Goal: Information Seeking & Learning: Learn about a topic

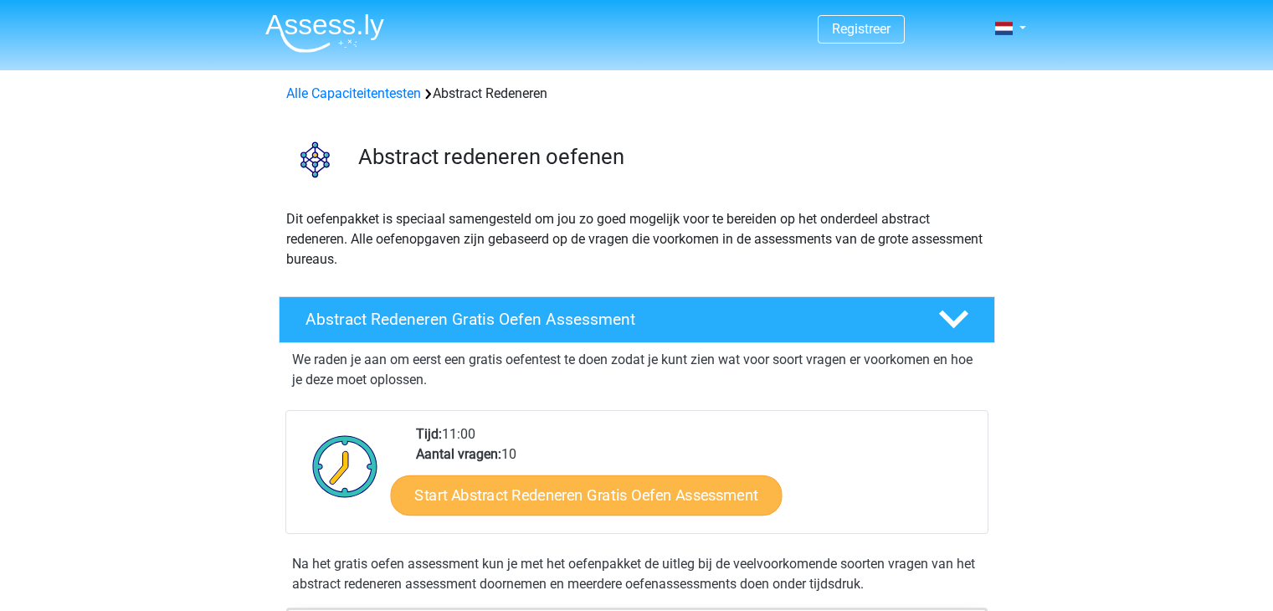
scroll to position [167, 0]
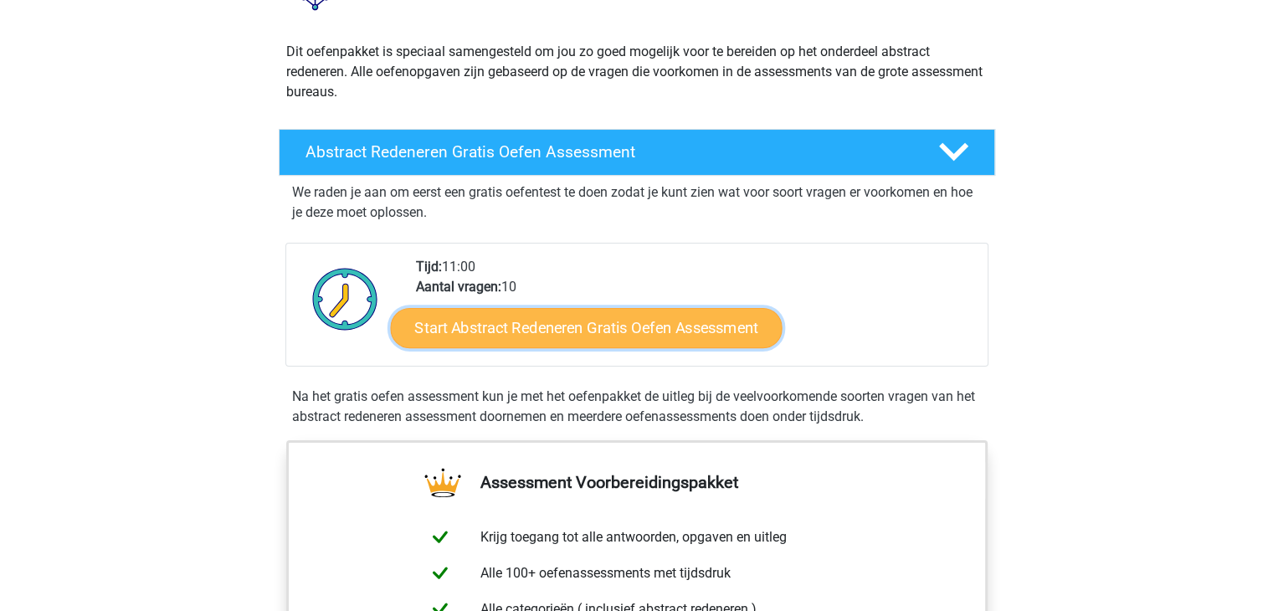
click at [626, 326] on link "Start Abstract Redeneren Gratis Oefen Assessment" at bounding box center [586, 327] width 392 height 40
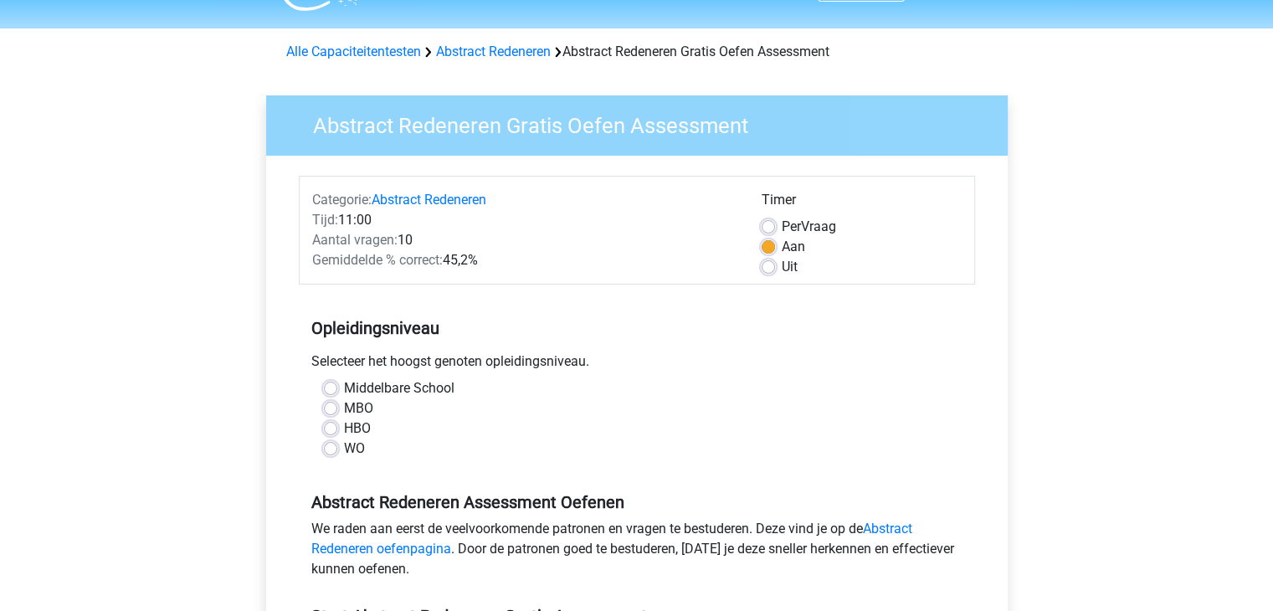
scroll to position [84, 0]
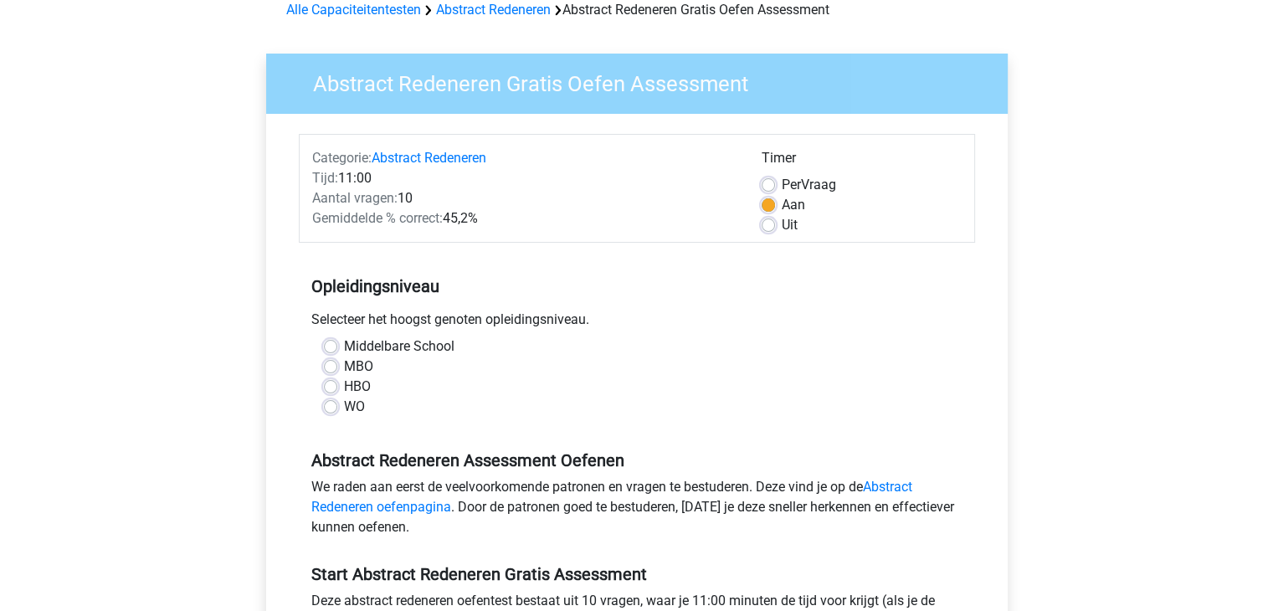
click at [344, 364] on label "MBO" at bounding box center [358, 367] width 29 height 20
click at [329, 364] on input "MBO" at bounding box center [330, 365] width 13 height 17
radio input "true"
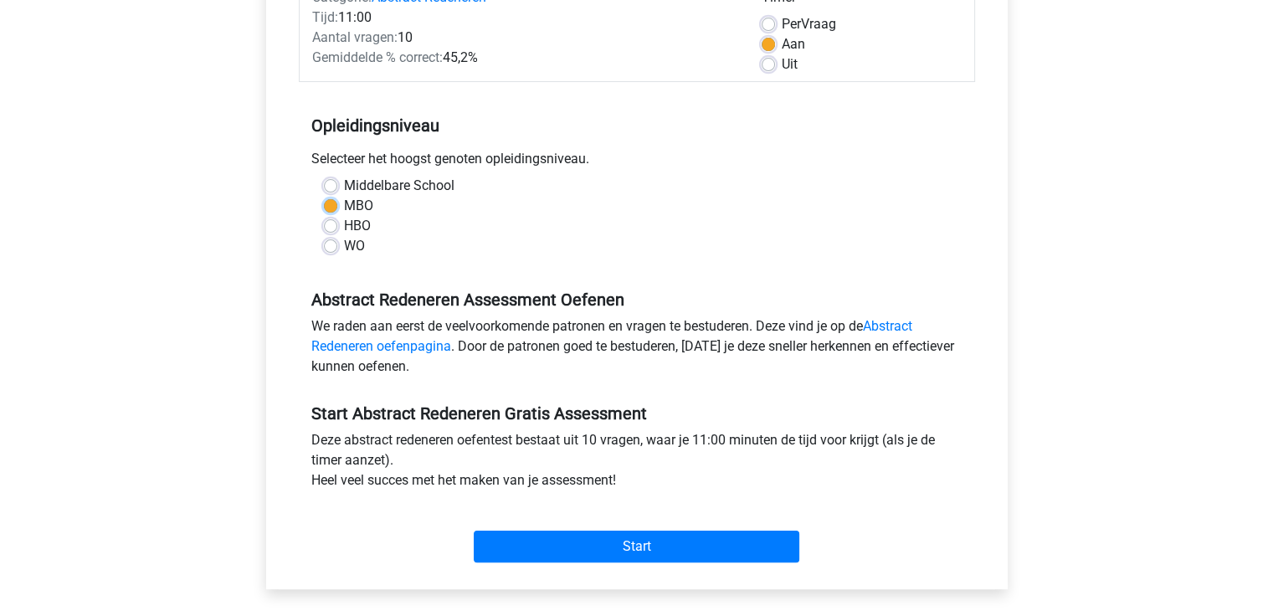
scroll to position [251, 0]
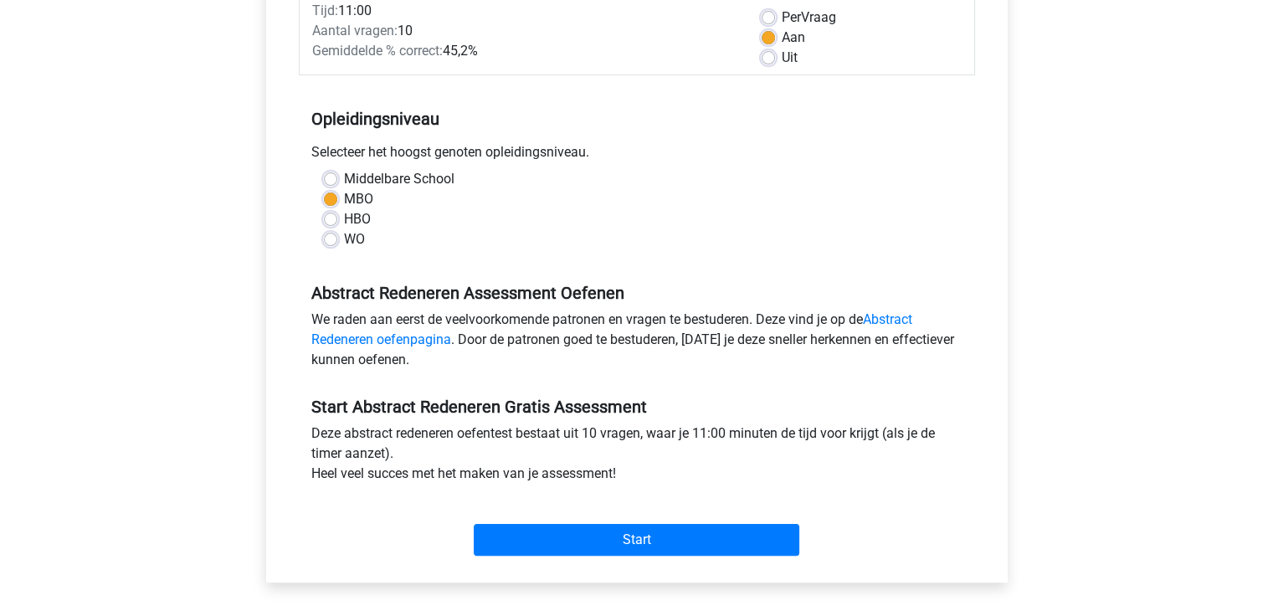
click at [344, 218] on label "HBO" at bounding box center [357, 219] width 27 height 20
click at [333, 218] on input "HBO" at bounding box center [330, 217] width 13 height 17
radio input "true"
click at [902, 317] on link "Abstract Redeneren oefenpagina" at bounding box center [611, 329] width 601 height 36
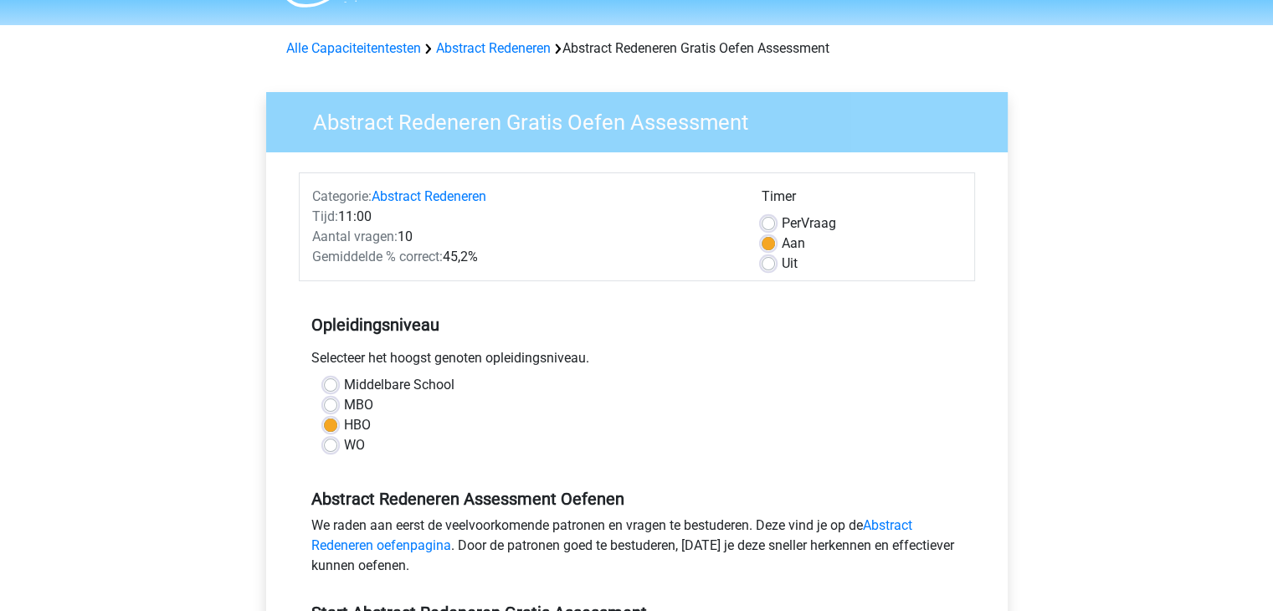
scroll to position [0, 0]
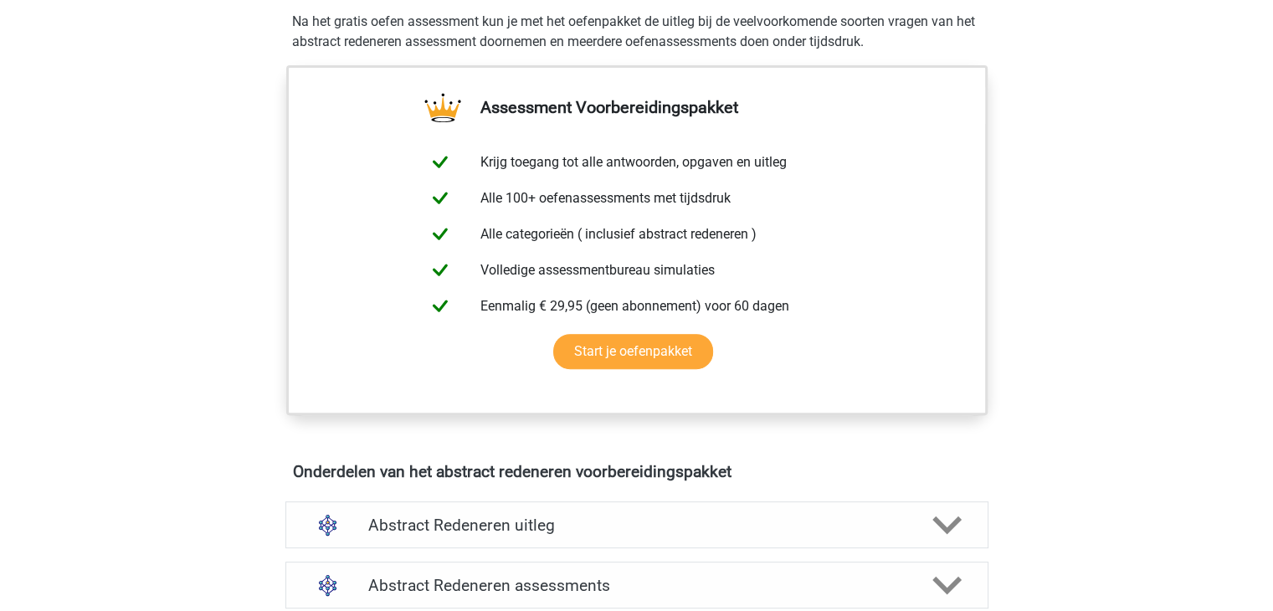
scroll to position [837, 0]
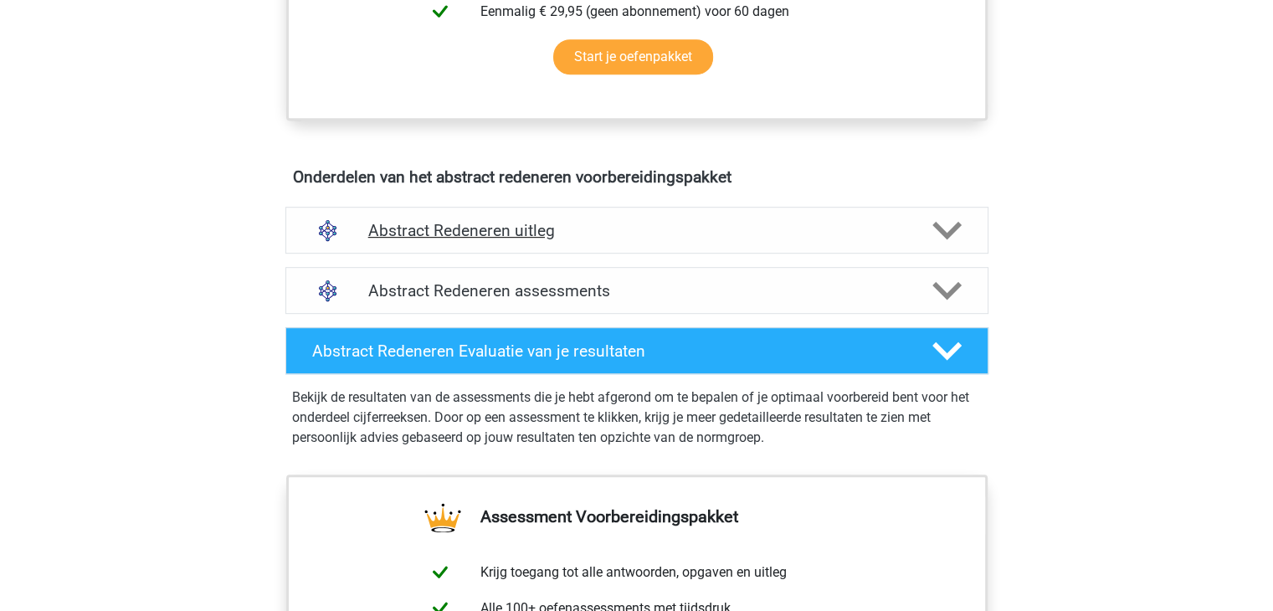
click at [959, 229] on icon at bounding box center [946, 230] width 29 height 29
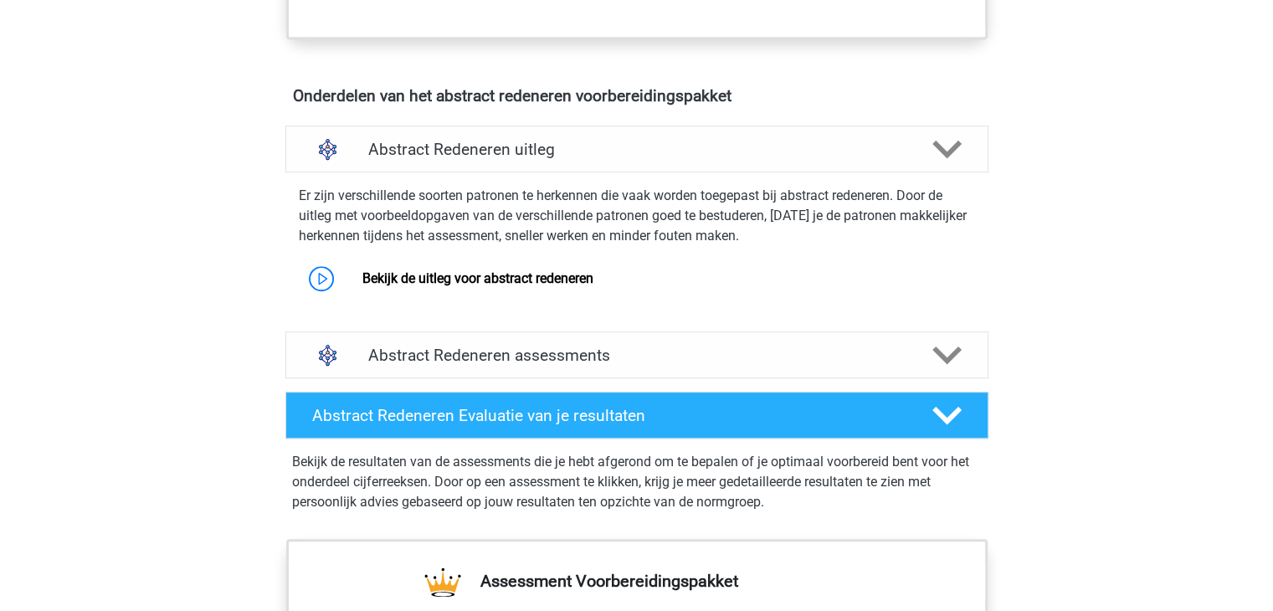
scroll to position [921, 0]
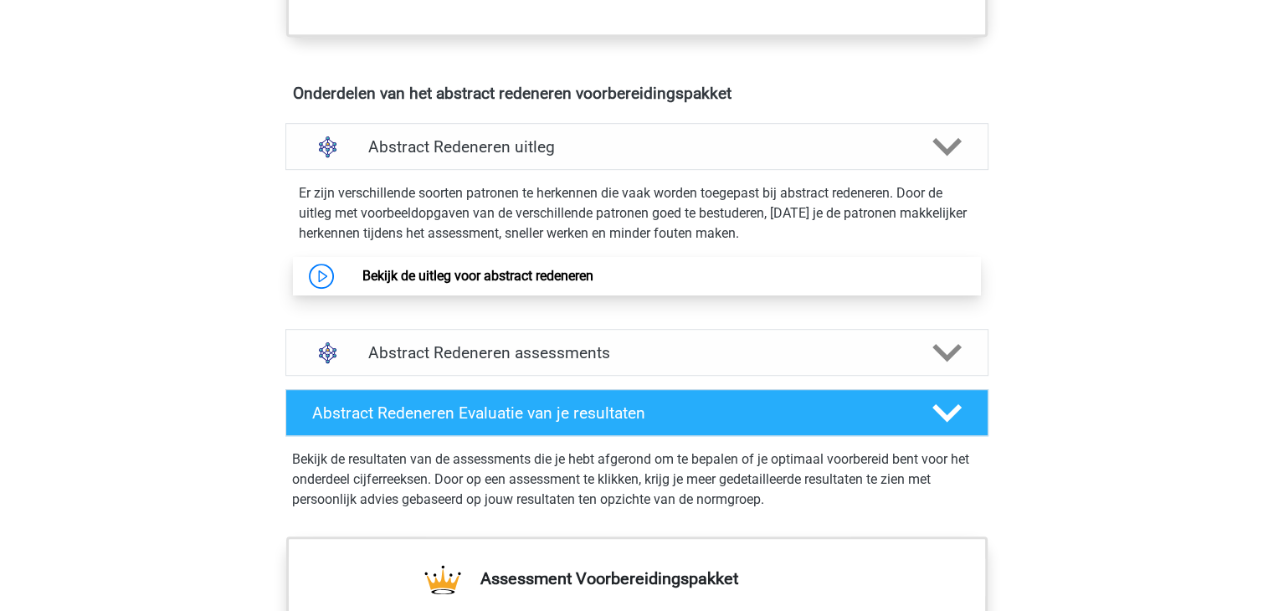
click at [427, 275] on link "Bekijk de uitleg voor abstract redeneren" at bounding box center [477, 276] width 231 height 16
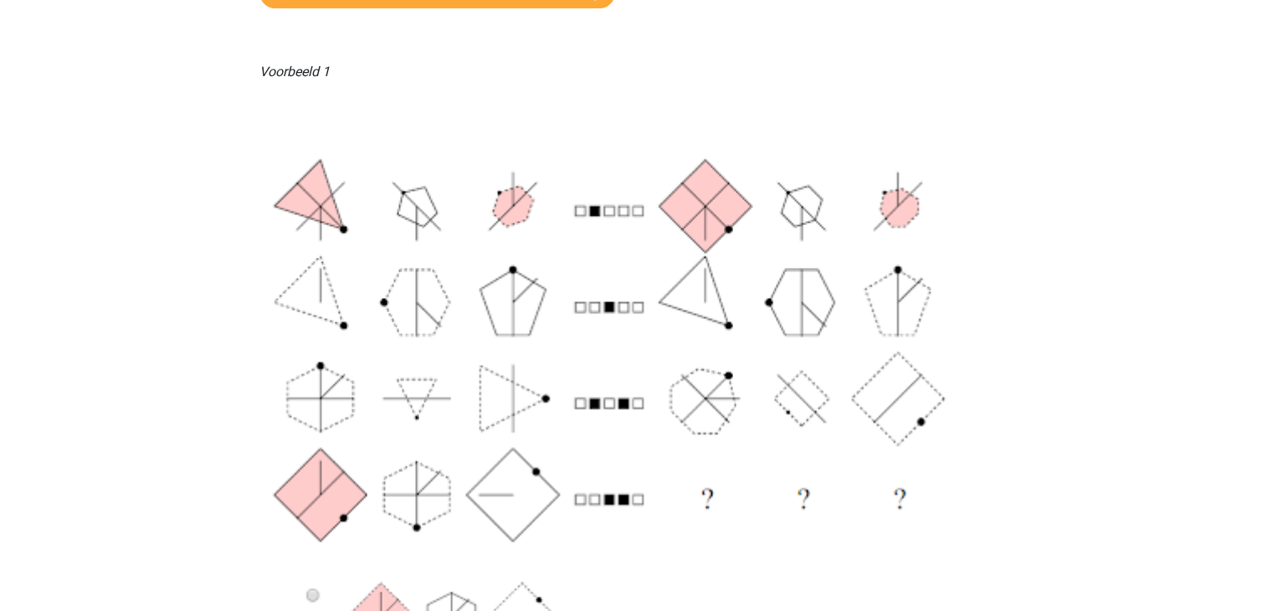
scroll to position [335, 0]
click at [435, 243] on img at bounding box center [636, 524] width 755 height 859
click at [435, 241] on img at bounding box center [636, 524] width 755 height 859
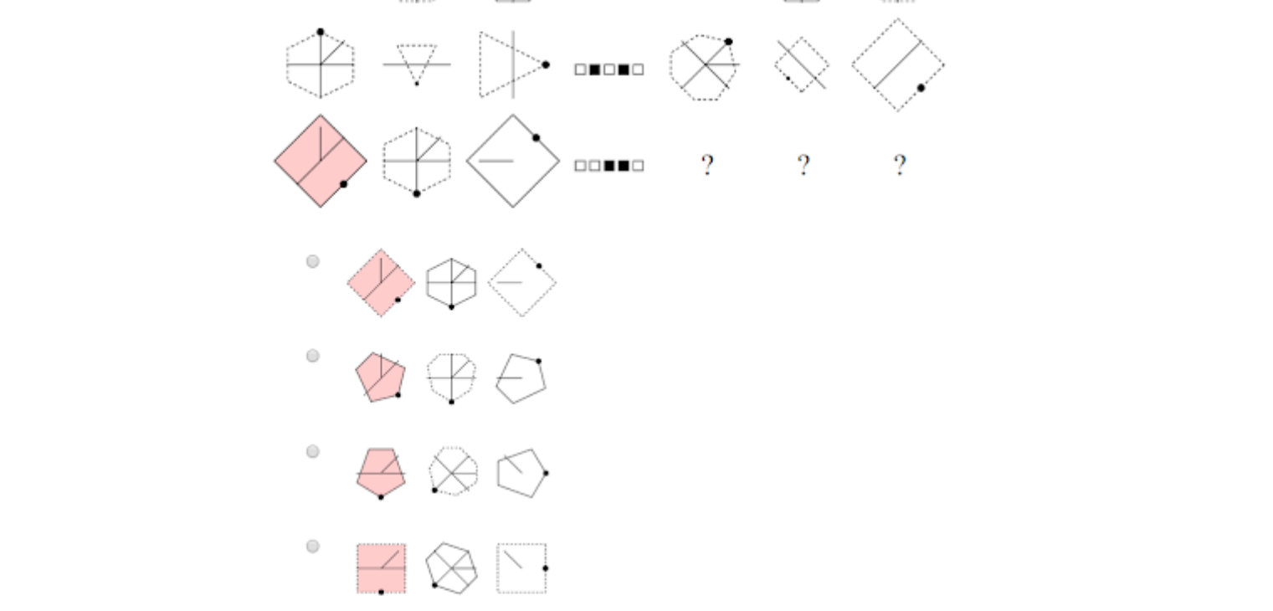
scroll to position [670, 0]
click at [308, 450] on img at bounding box center [636, 190] width 755 height 859
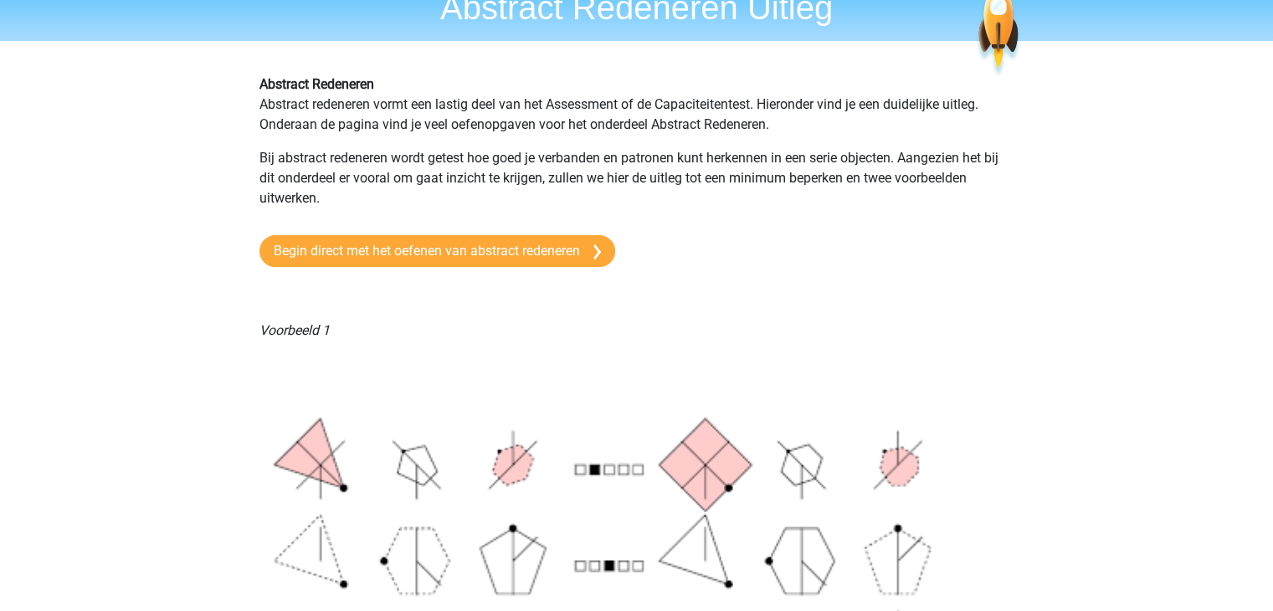
scroll to position [0, 0]
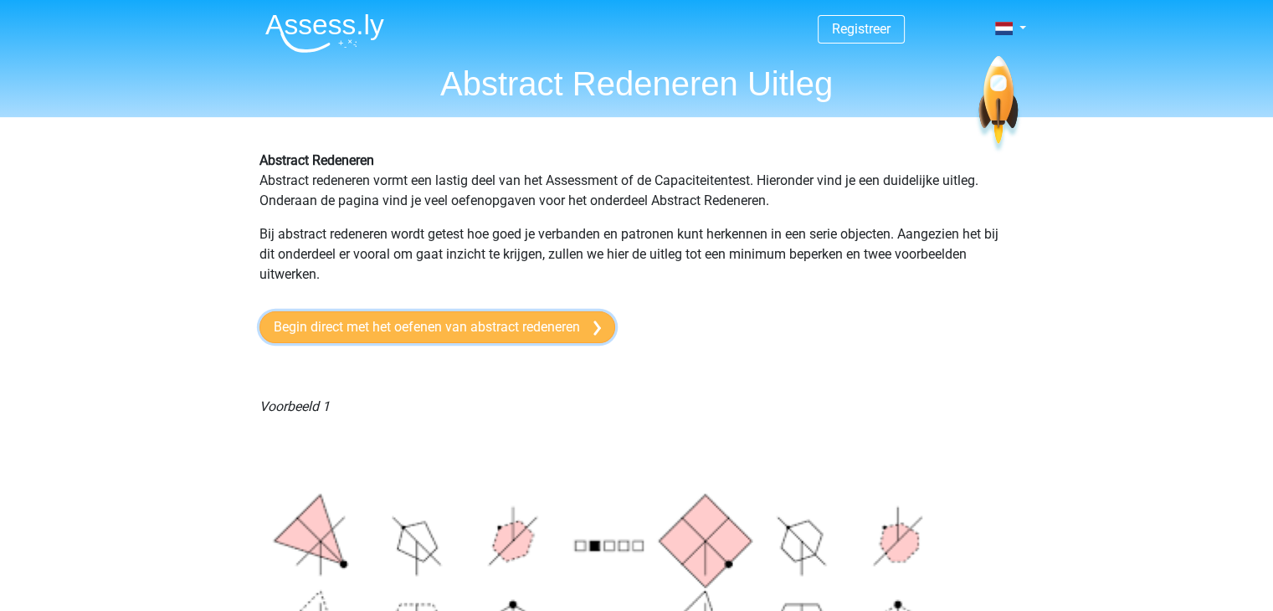
click at [510, 325] on link "Begin direct met het oefenen van abstract redeneren" at bounding box center [437, 327] width 356 height 32
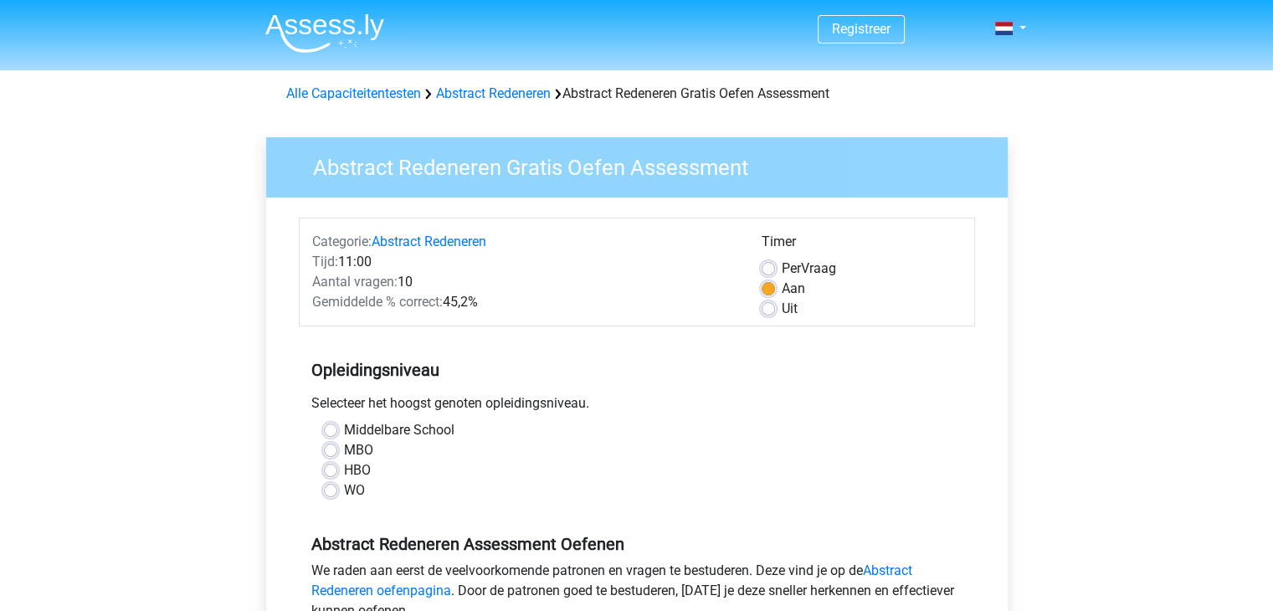
click at [344, 449] on label "MBO" at bounding box center [358, 450] width 29 height 20
click at [331, 449] on input "MBO" at bounding box center [330, 448] width 13 height 17
radio input "true"
click at [344, 470] on label "HBO" at bounding box center [357, 470] width 27 height 20
click at [335, 470] on input "HBO" at bounding box center [330, 468] width 13 height 17
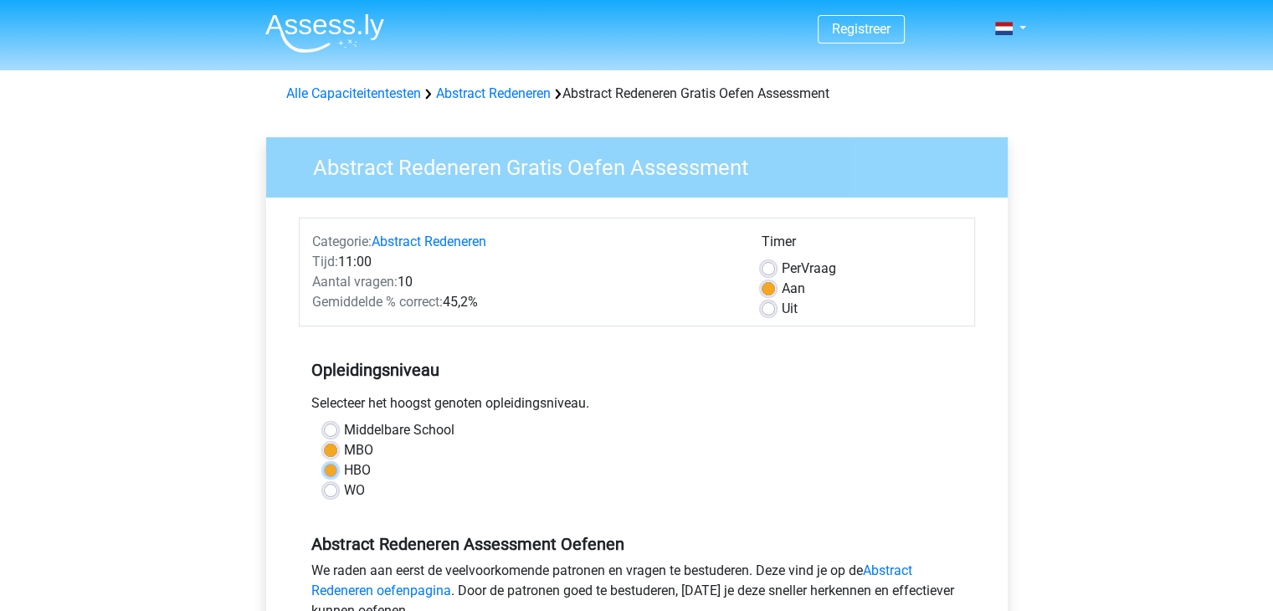
radio input "true"
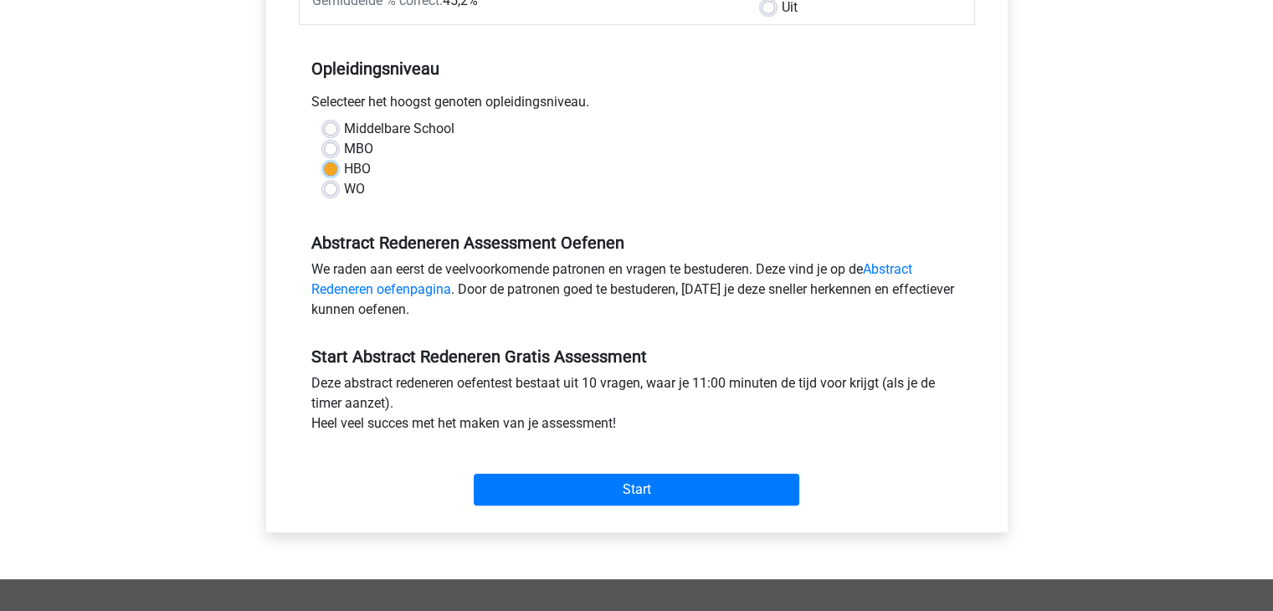
scroll to position [335, 0]
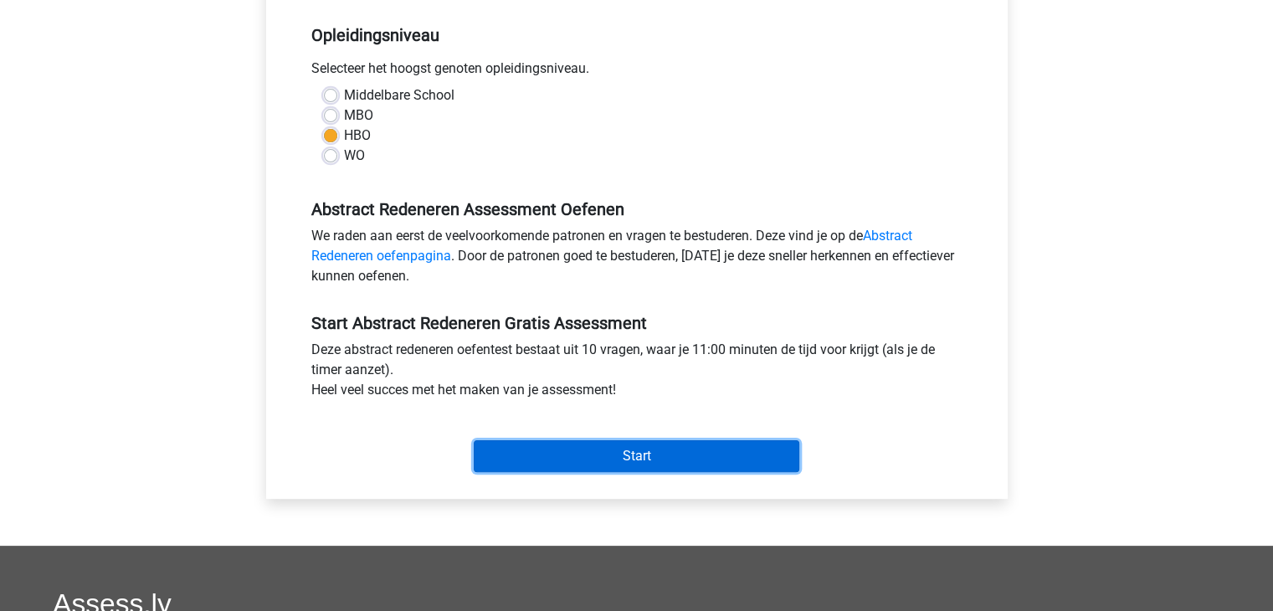
click at [661, 449] on input "Start" at bounding box center [637, 456] width 326 height 32
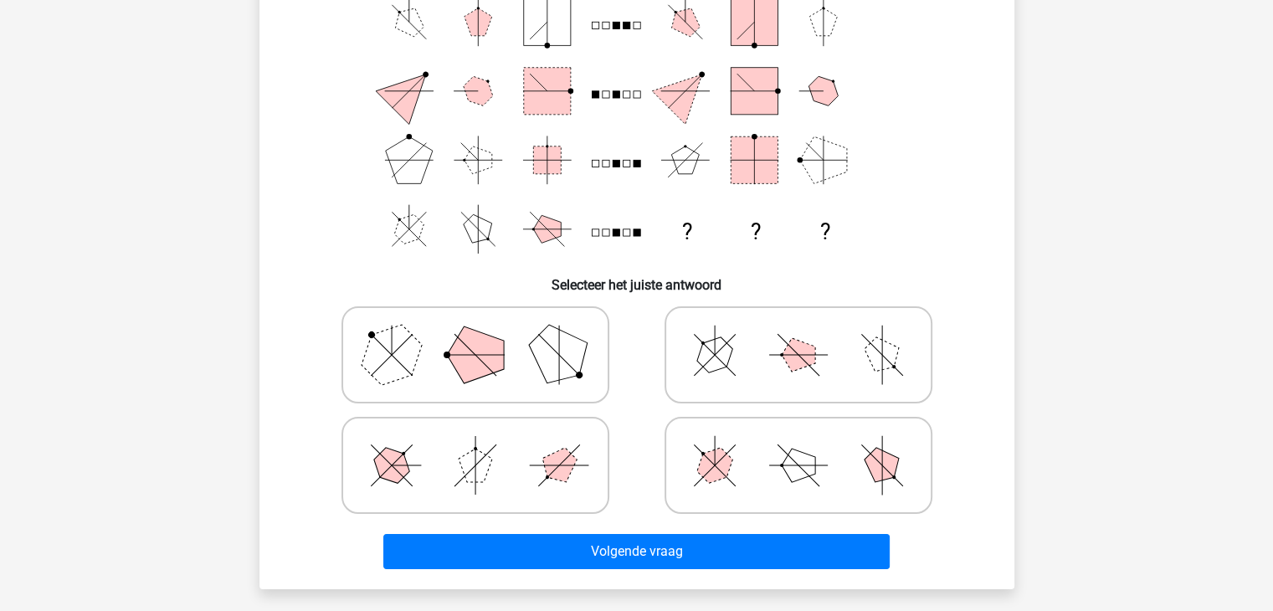
scroll to position [167, 0]
click at [493, 359] on polygon at bounding box center [475, 354] width 57 height 57
click at [486, 333] on input "radio" at bounding box center [480, 327] width 11 height 11
radio input "true"
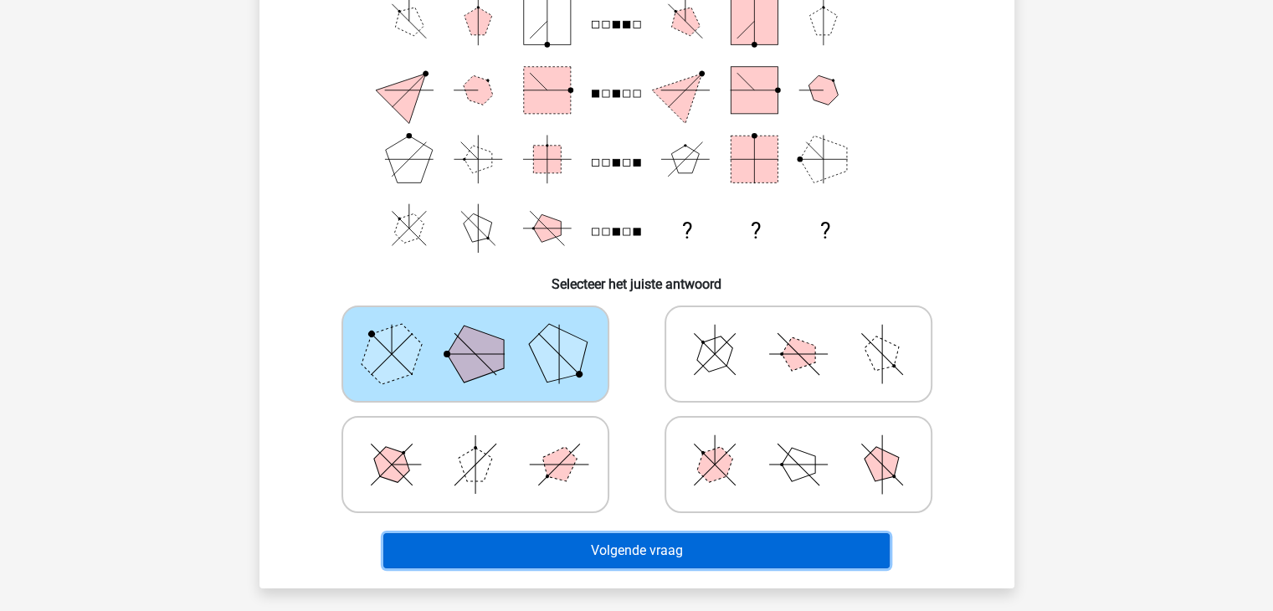
click at [696, 552] on button "Volgende vraag" at bounding box center [636, 550] width 506 height 35
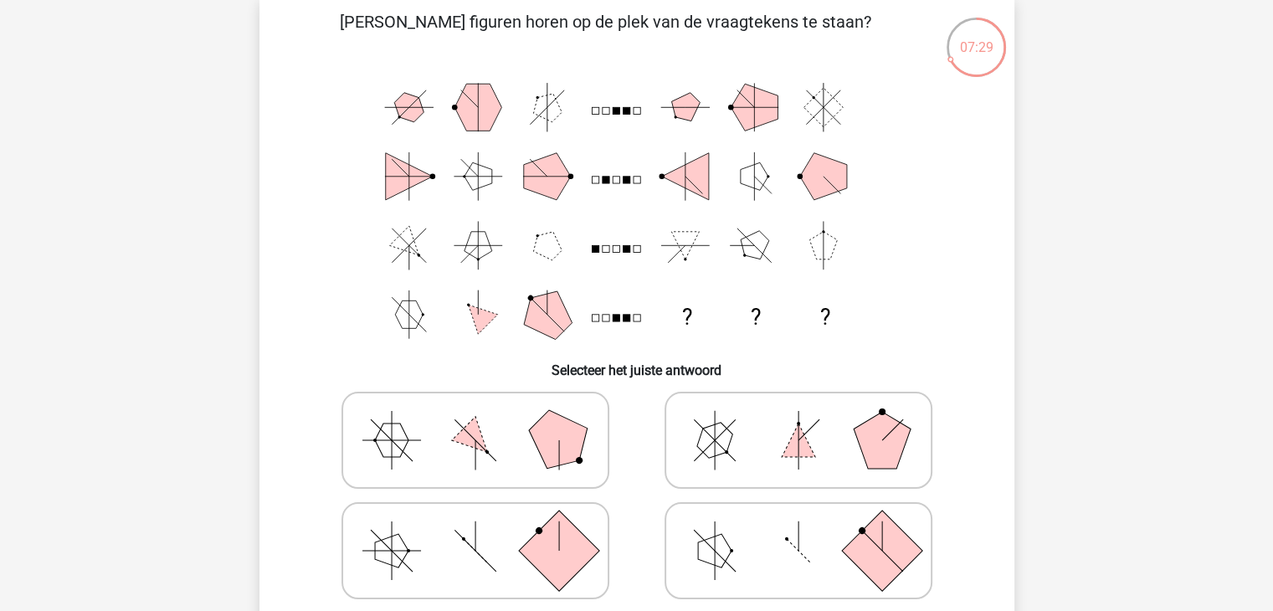
scroll to position [84, 0]
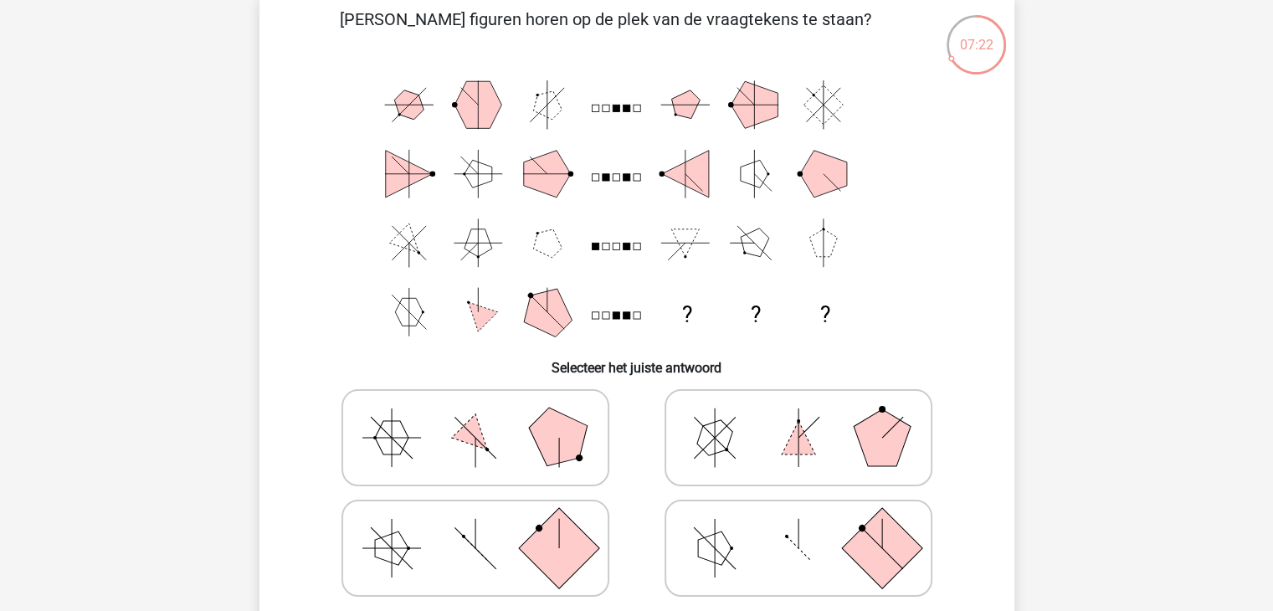
click at [495, 426] on icon at bounding box center [475, 438] width 251 height 84
click at [486, 417] on input "radio" at bounding box center [480, 411] width 11 height 11
radio input "true"
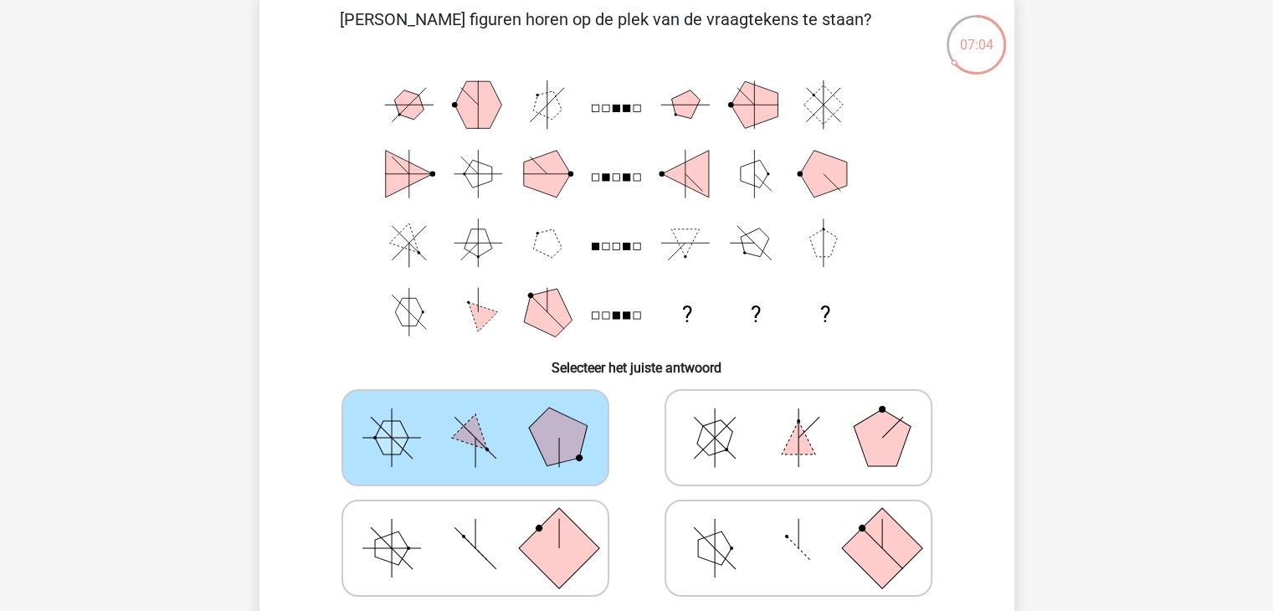
click at [412, 557] on icon at bounding box center [475, 548] width 251 height 84
click at [475, 527] on input "radio" at bounding box center [480, 521] width 11 height 11
radio input "true"
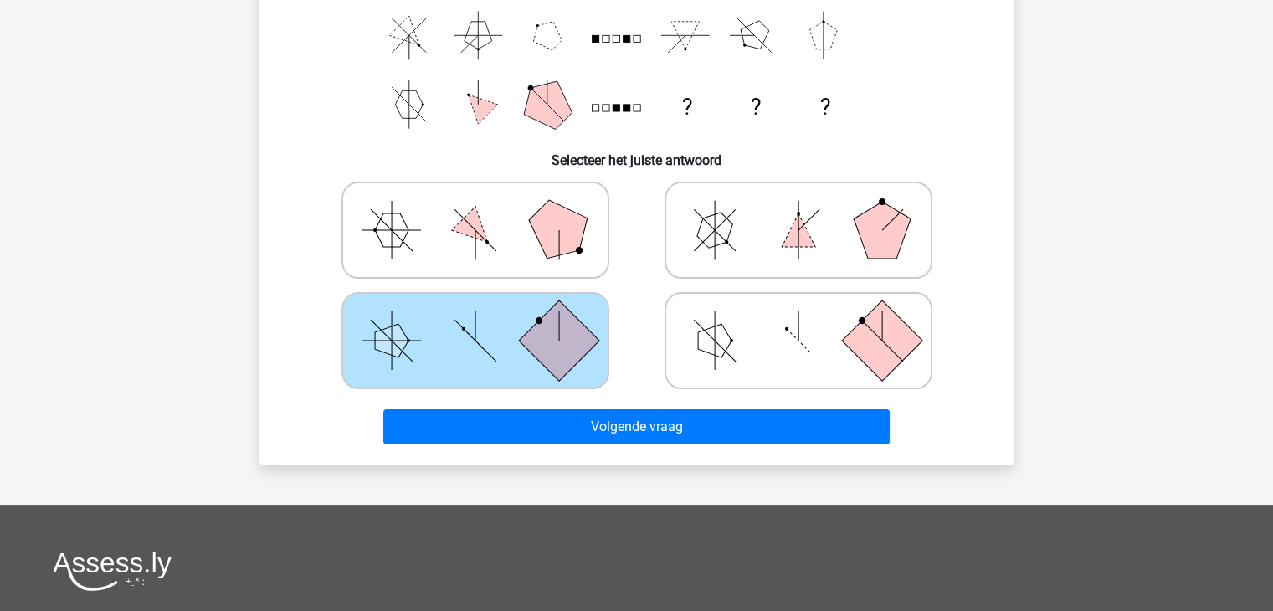
scroll to position [335, 0]
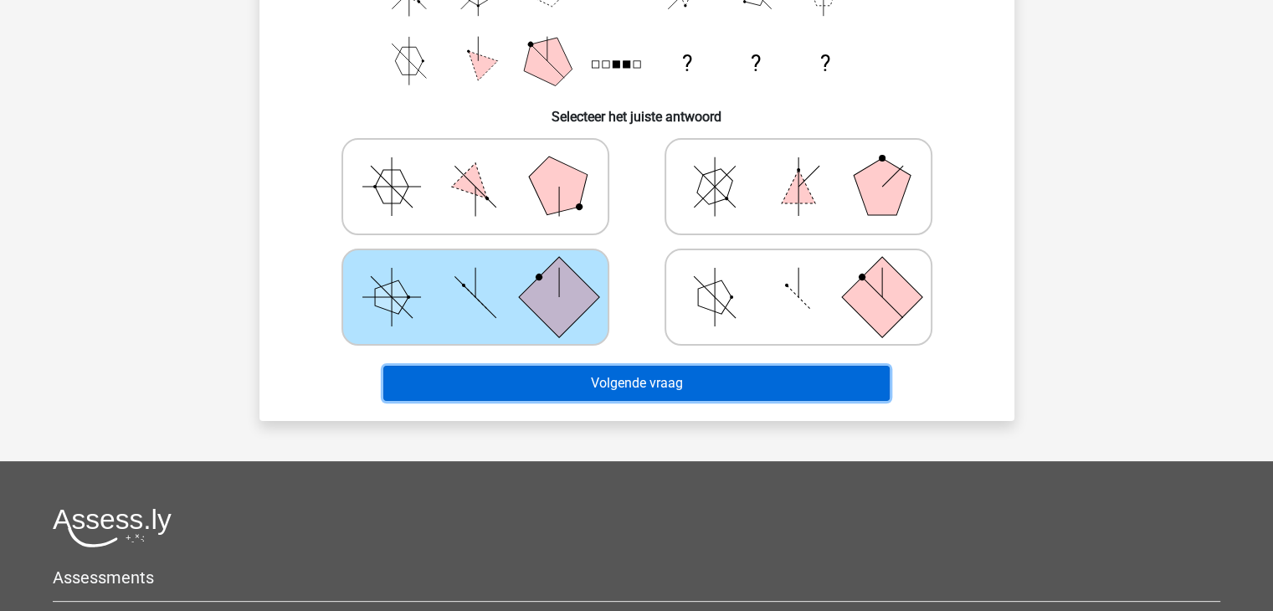
click at [680, 383] on button "Volgende vraag" at bounding box center [636, 383] width 506 height 35
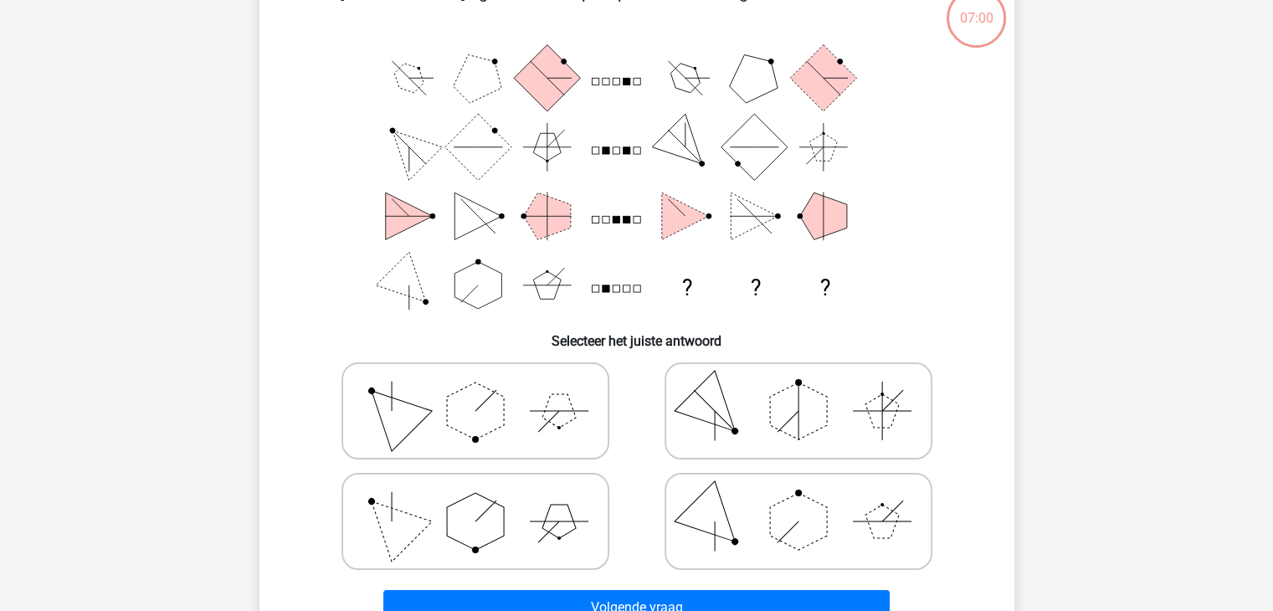
scroll to position [77, 0]
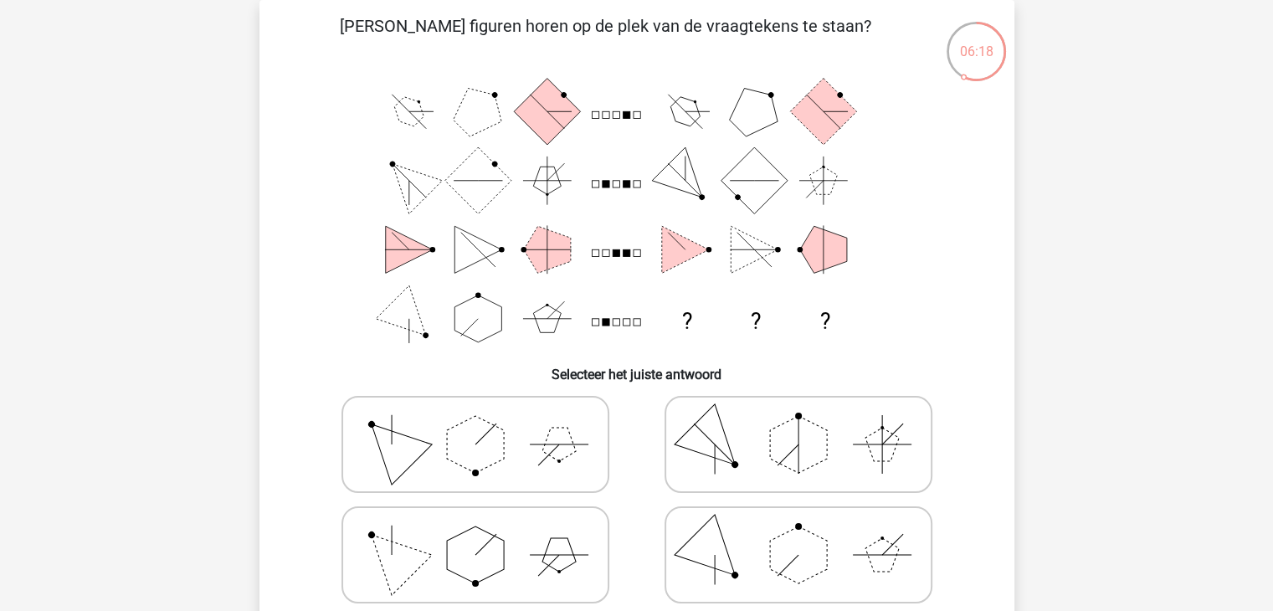
click at [447, 551] on polygon at bounding box center [475, 555] width 57 height 57
click at [475, 534] on input "radio" at bounding box center [480, 528] width 11 height 11
radio input "true"
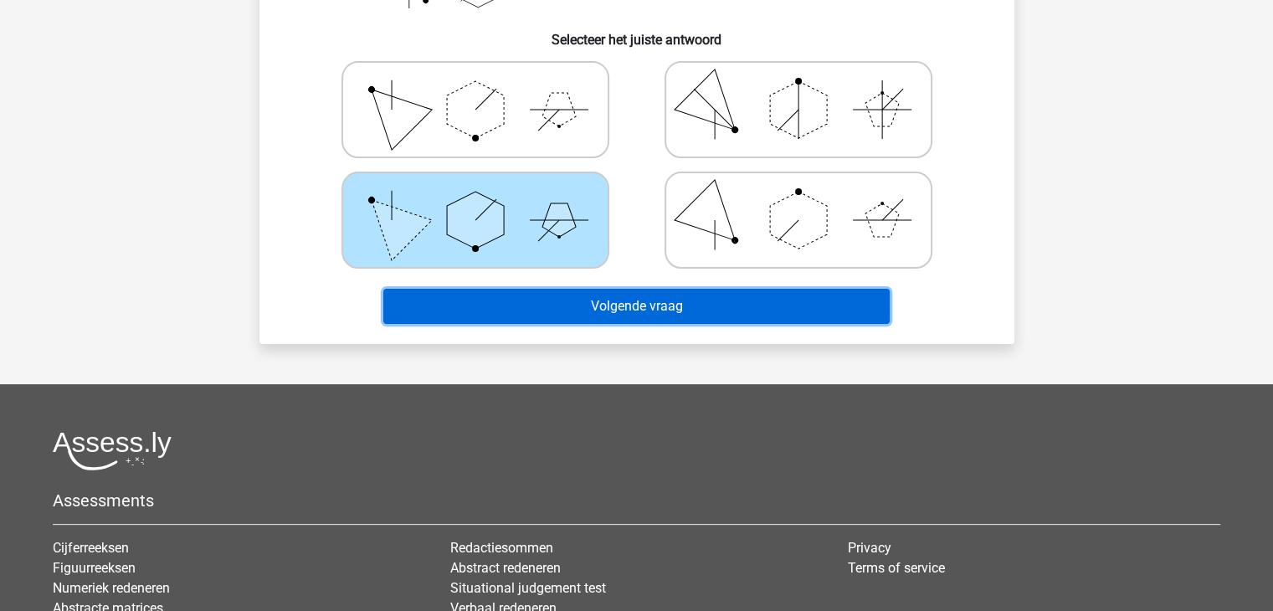
click at [701, 302] on button "Volgende vraag" at bounding box center [636, 306] width 506 height 35
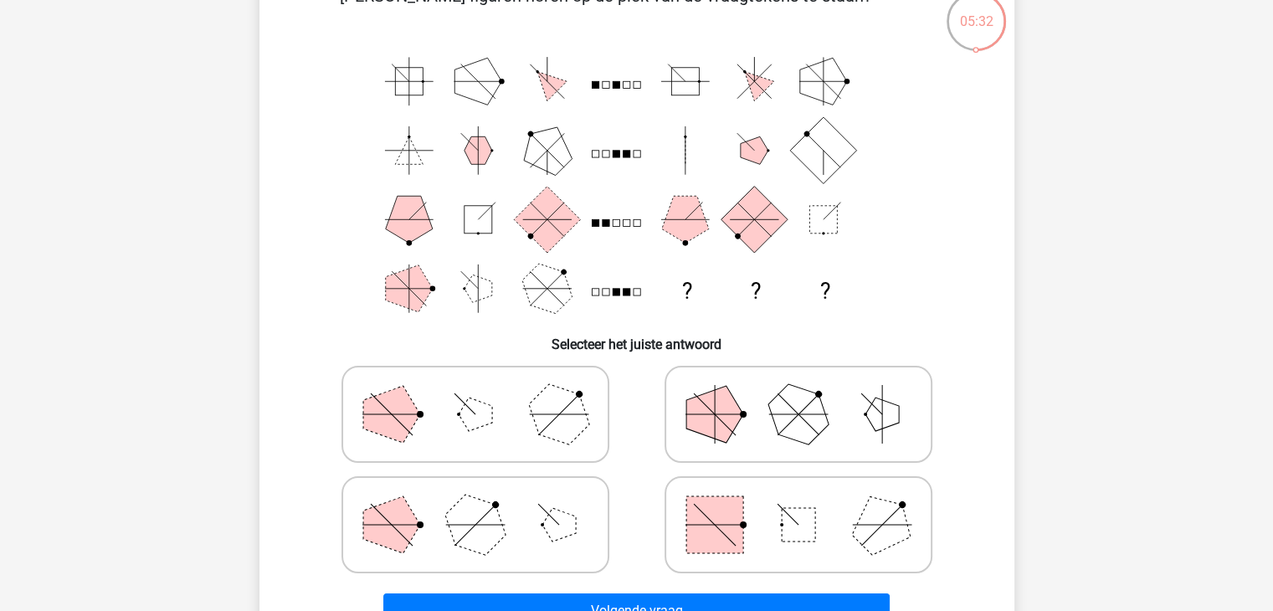
scroll to position [161, 0]
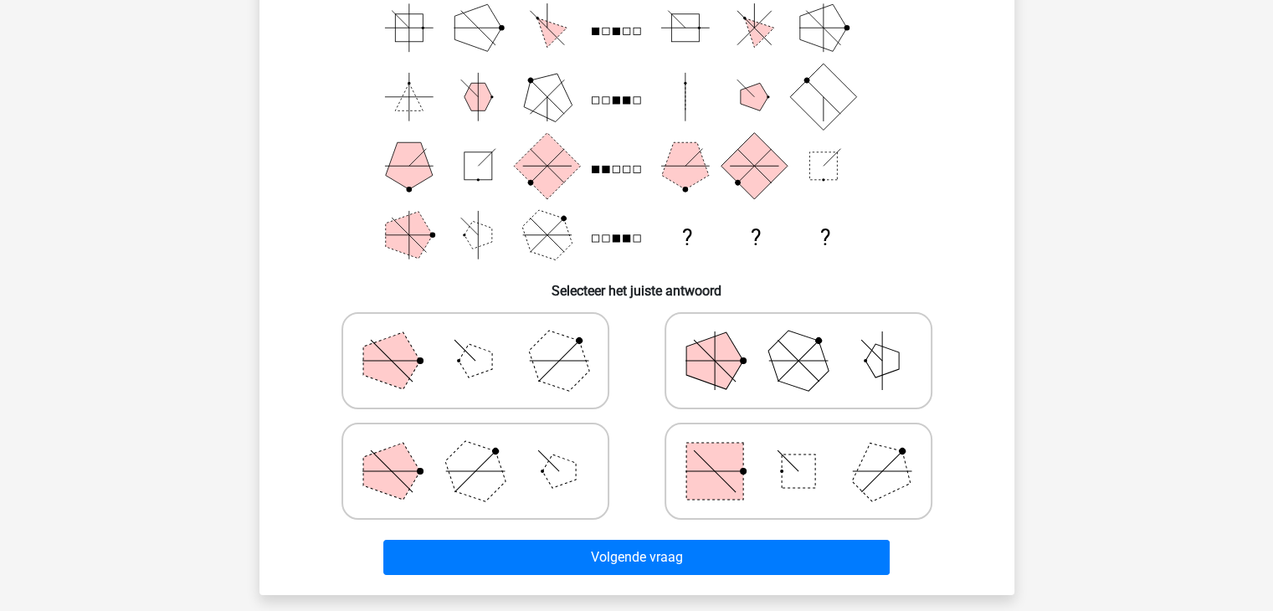
click at [760, 466] on icon at bounding box center [798, 471] width 251 height 84
click at [799, 450] on input "radio" at bounding box center [804, 444] width 11 height 11
radio input "true"
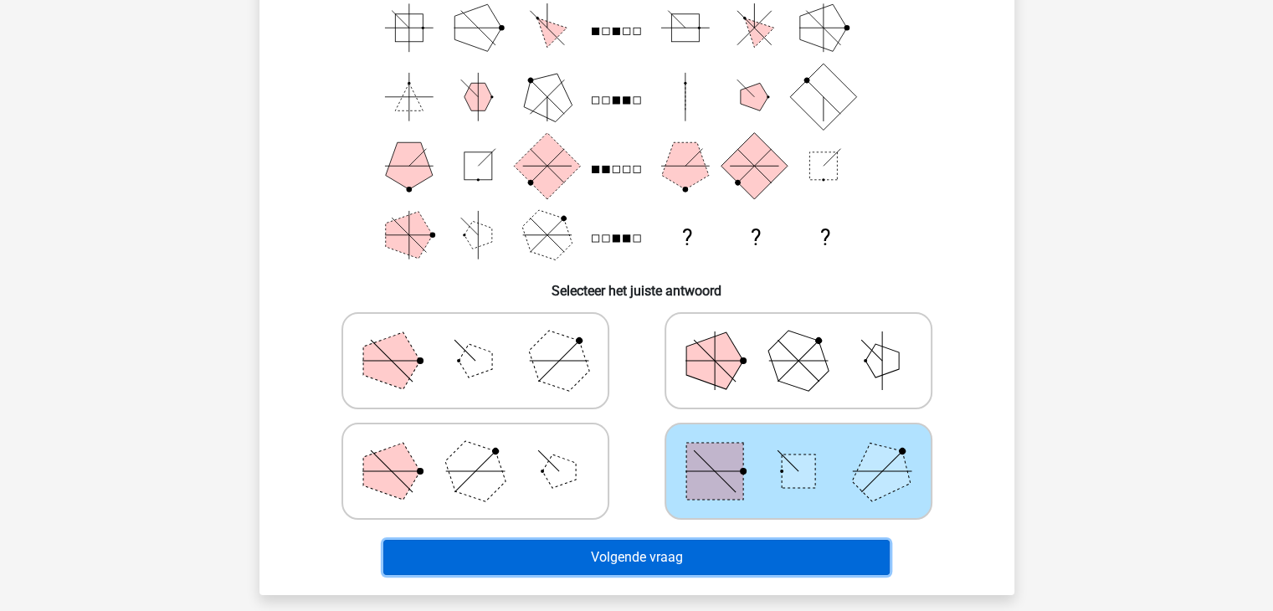
click at [727, 572] on button "Volgende vraag" at bounding box center [636, 557] width 506 height 35
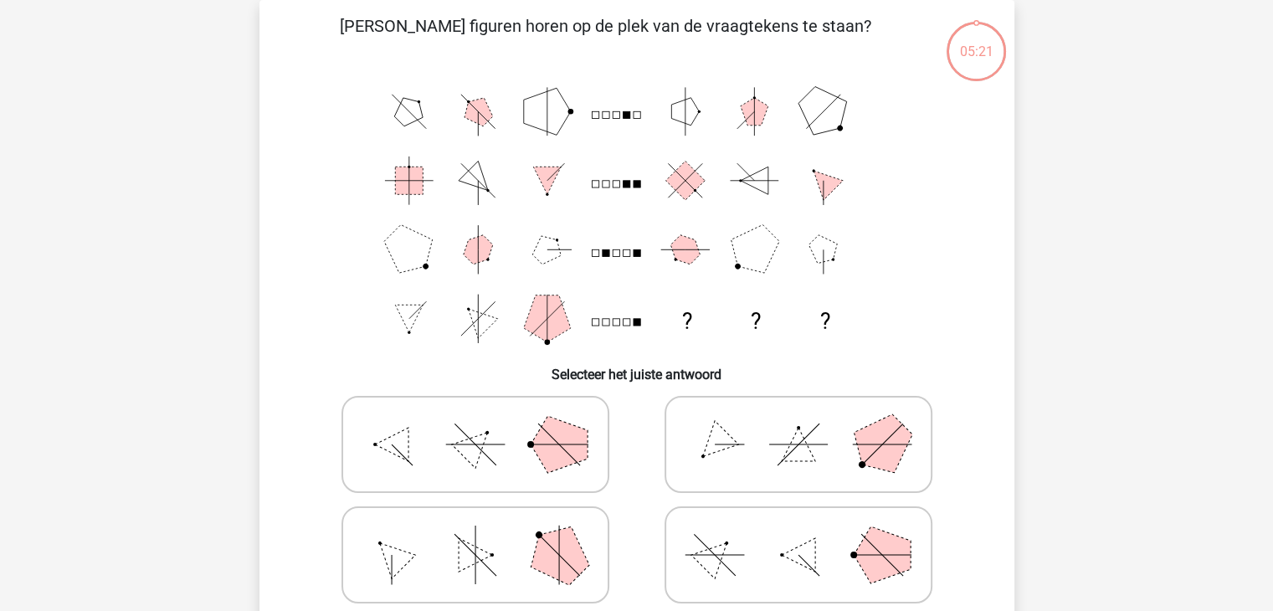
scroll to position [77, 0]
click at [504, 455] on icon at bounding box center [475, 445] width 251 height 84
click at [486, 424] on input "radio" at bounding box center [480, 418] width 11 height 11
radio input "true"
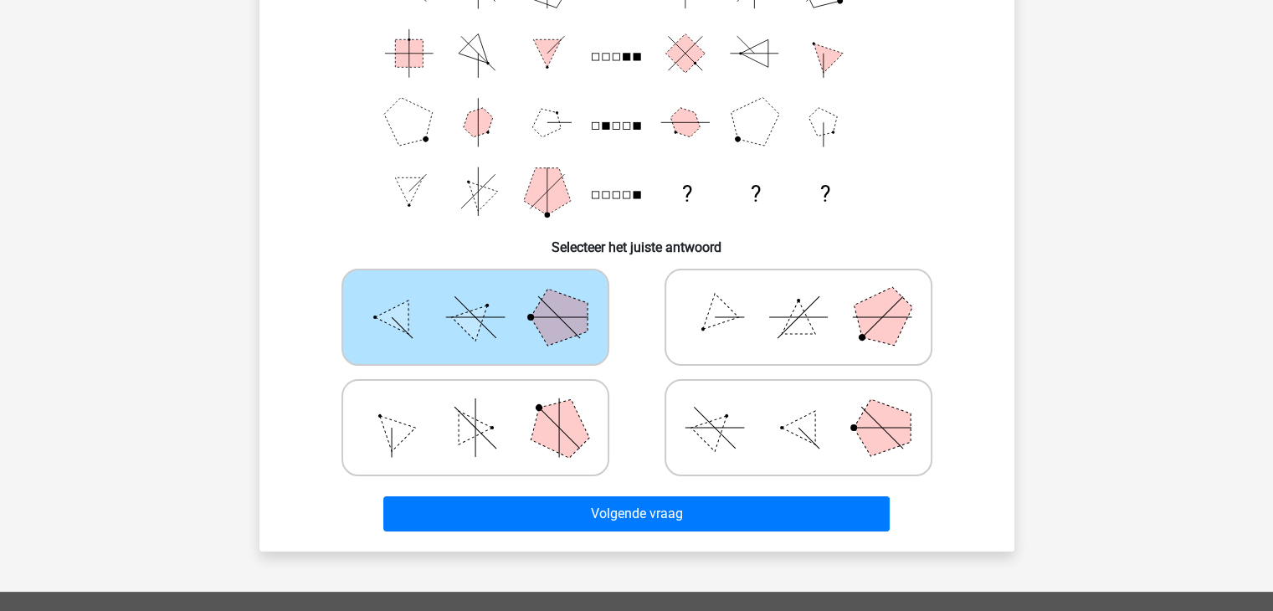
scroll to position [412, 0]
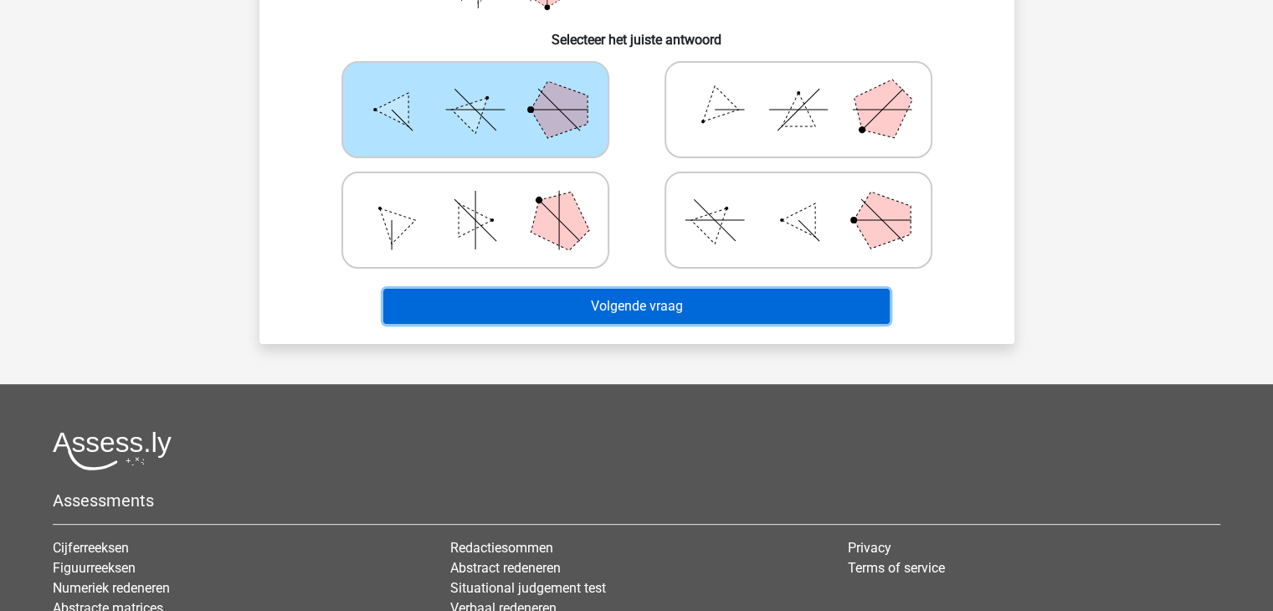
click at [713, 308] on button "Volgende vraag" at bounding box center [636, 306] width 506 height 35
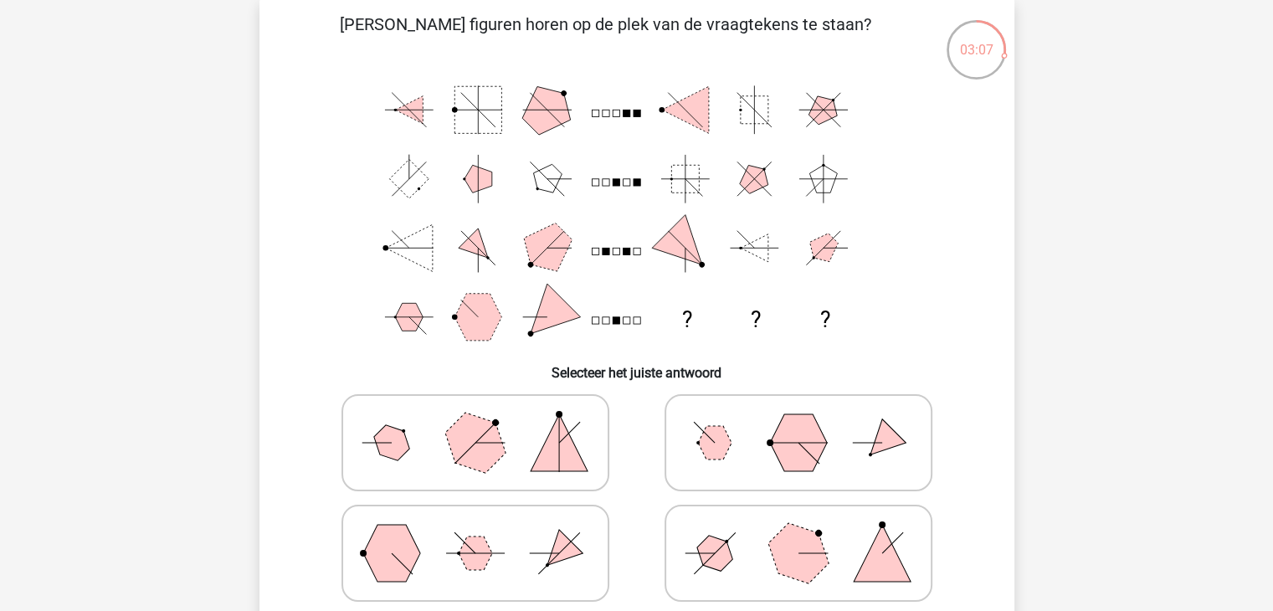
scroll to position [77, 0]
click at [760, 550] on icon at bounding box center [798, 555] width 251 height 84
click at [799, 534] on input "radio" at bounding box center [804, 528] width 11 height 11
radio input "true"
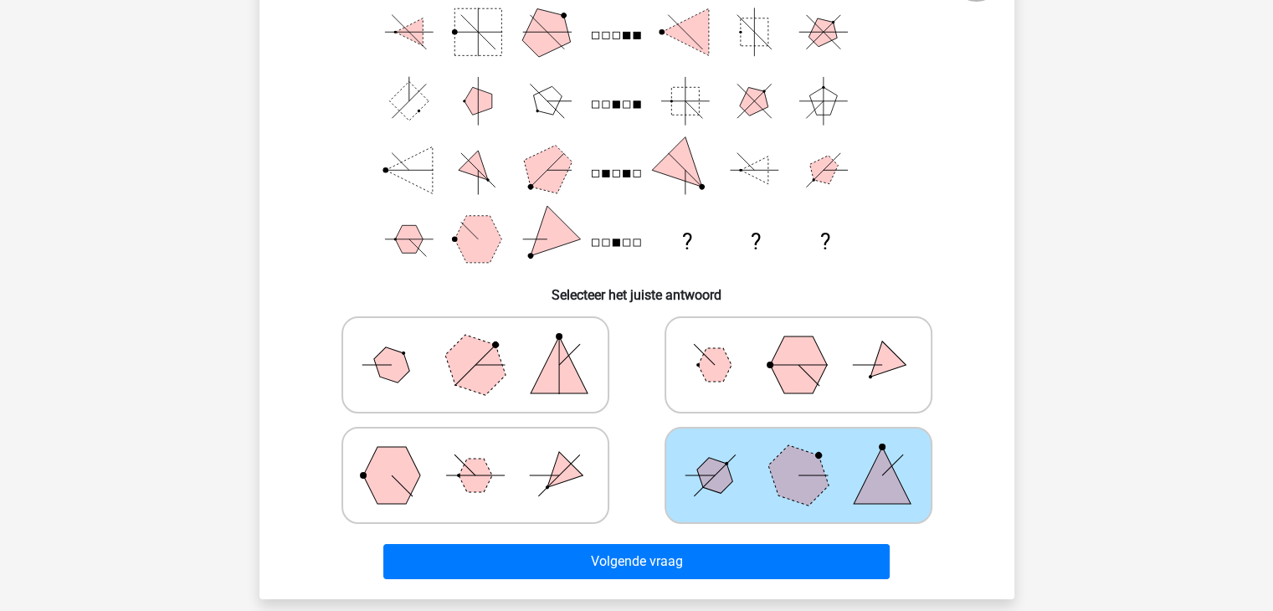
scroll to position [161, 0]
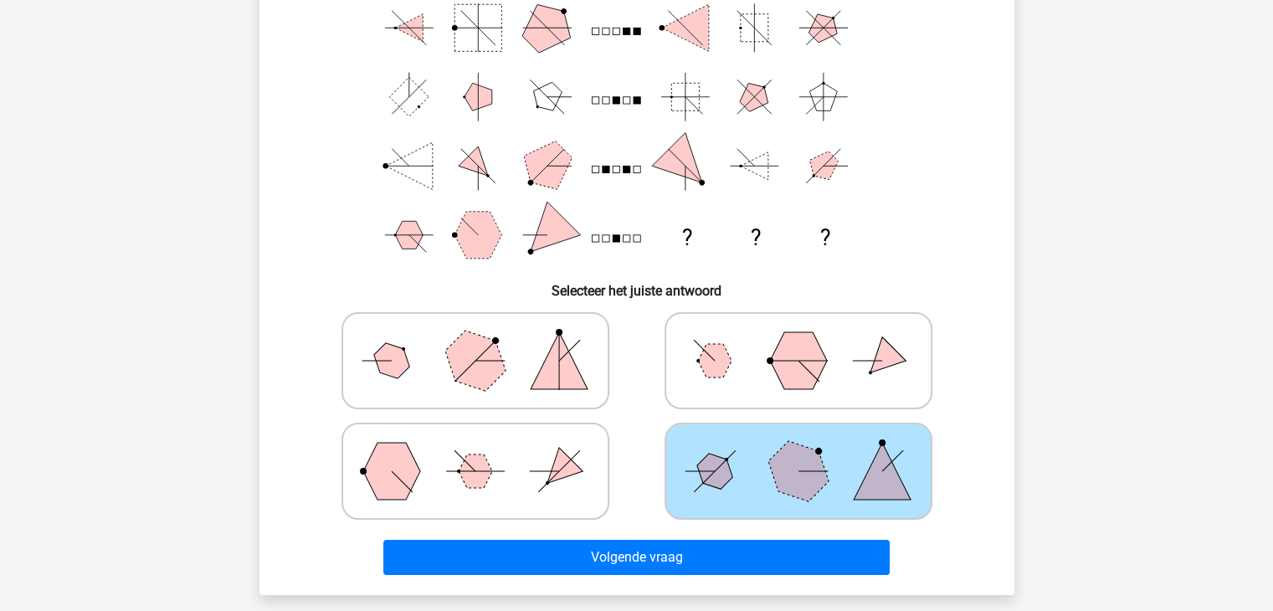
click at [510, 458] on icon at bounding box center [475, 471] width 251 height 84
click at [486, 450] on input "radio" at bounding box center [480, 444] width 11 height 11
radio input "true"
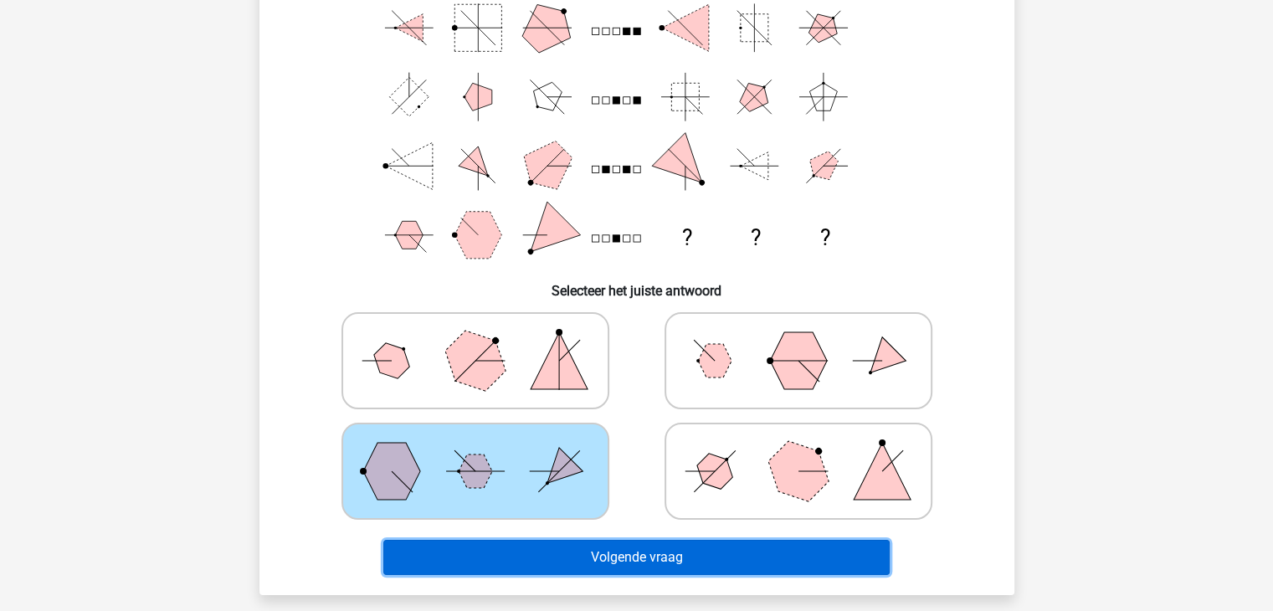
click at [692, 561] on button "Volgende vraag" at bounding box center [636, 557] width 506 height 35
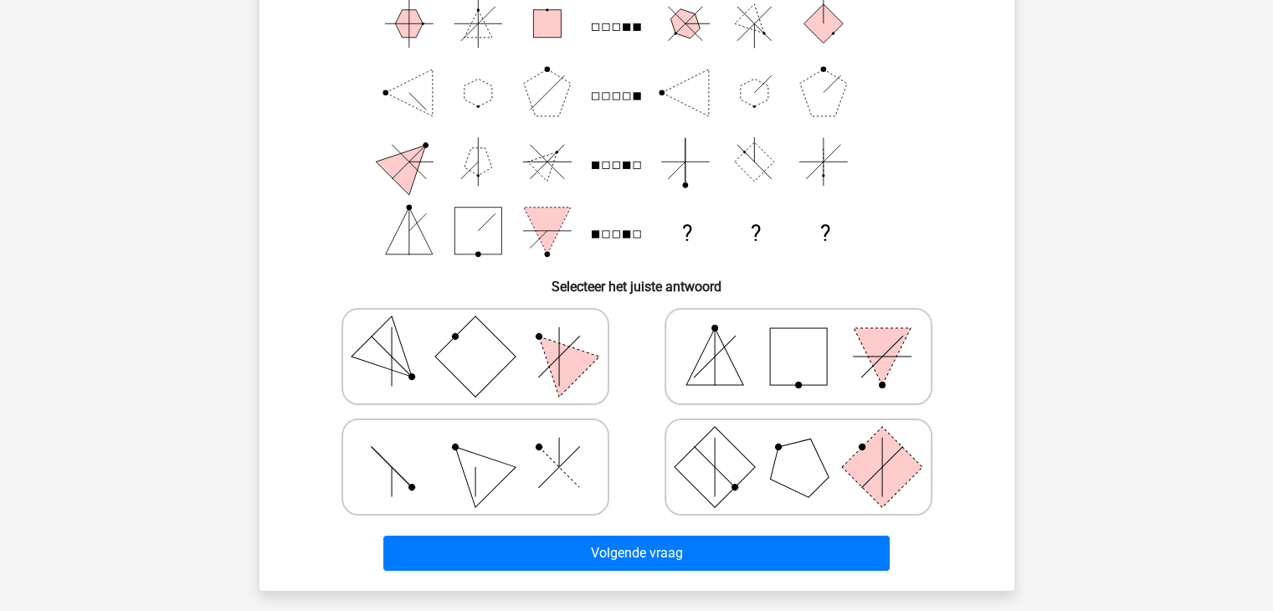
scroll to position [167, 0]
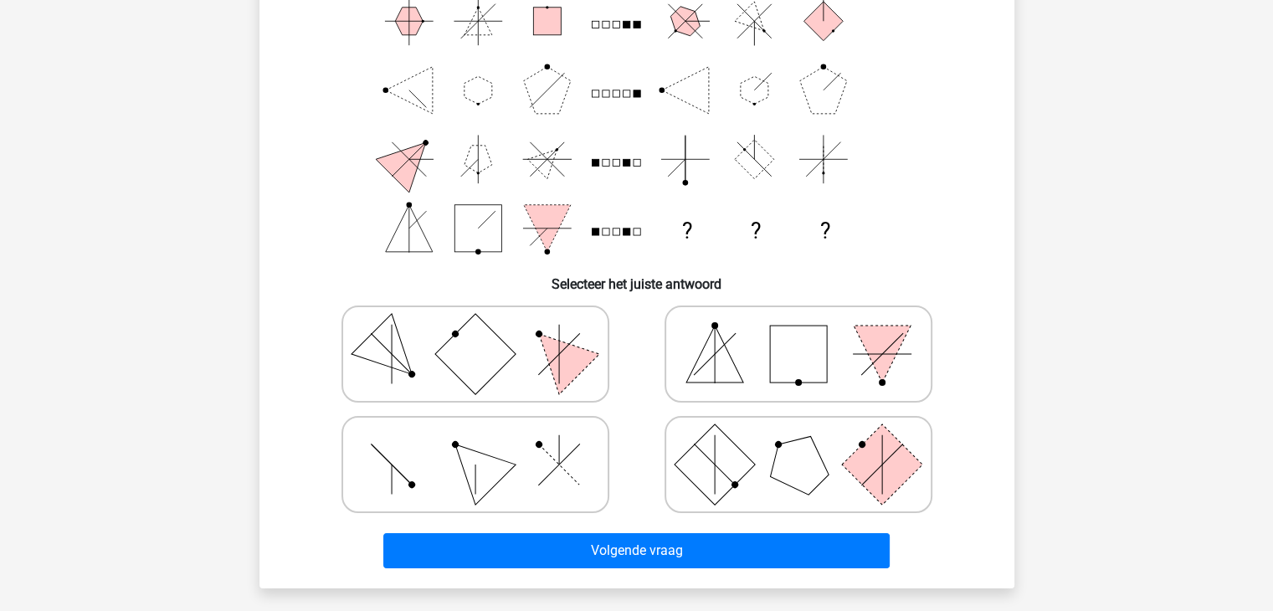
click at [445, 470] on icon at bounding box center [475, 465] width 251 height 84
click at [475, 444] on input "radio" at bounding box center [480, 438] width 11 height 11
radio input "true"
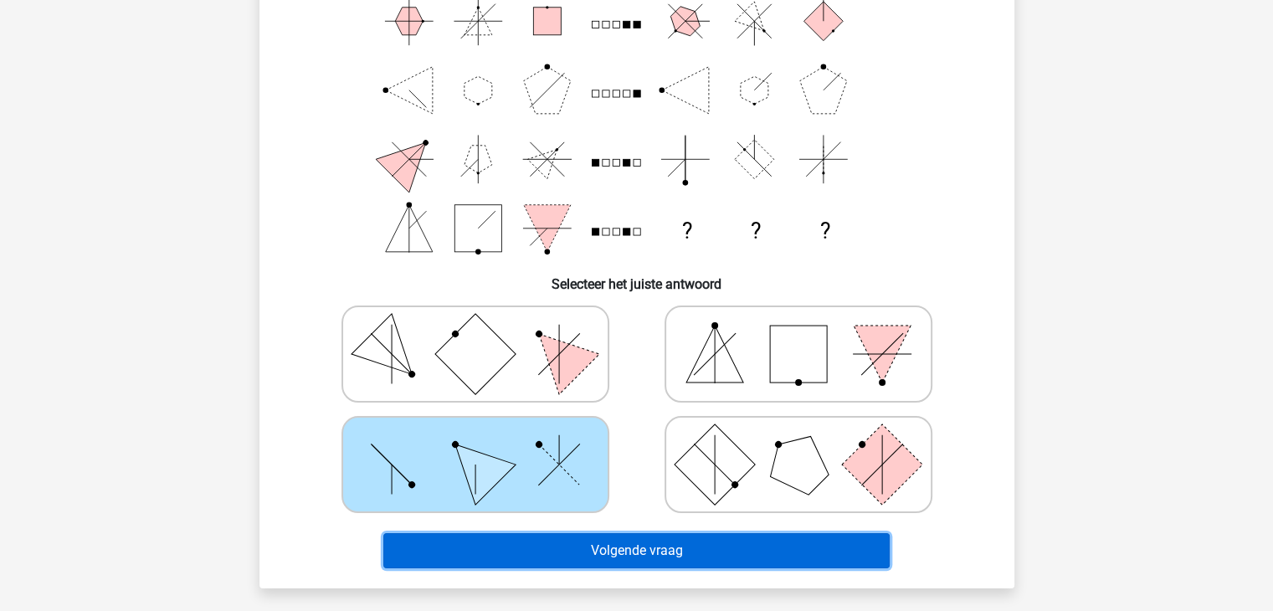
click at [756, 550] on button "Volgende vraag" at bounding box center [636, 550] width 506 height 35
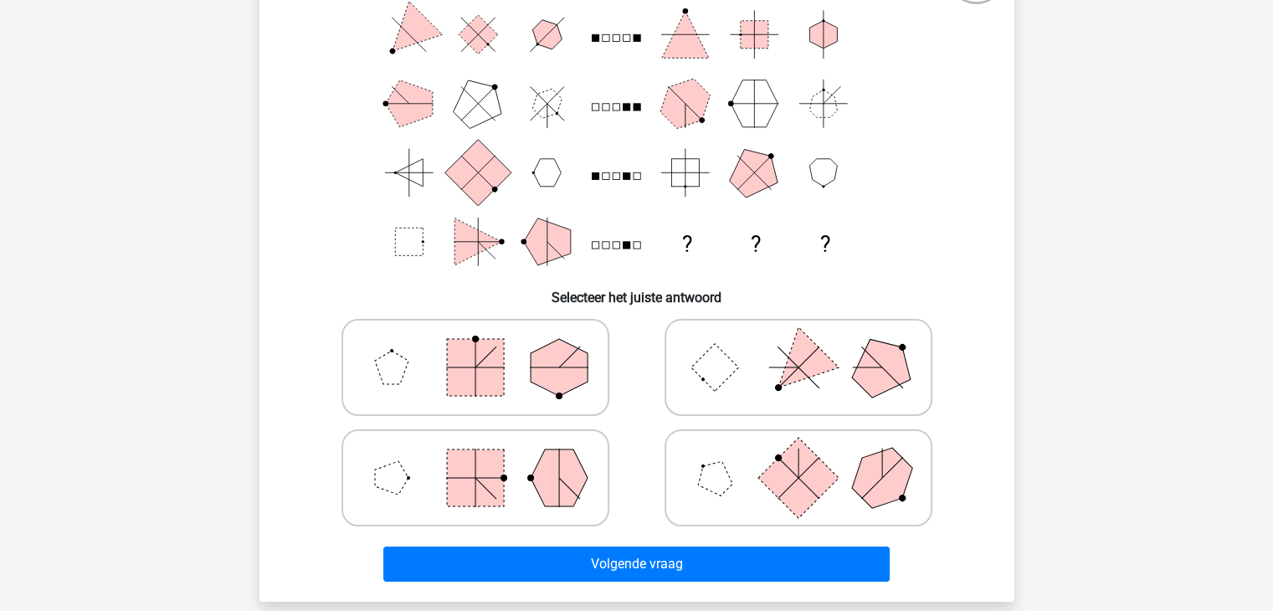
scroll to position [161, 0]
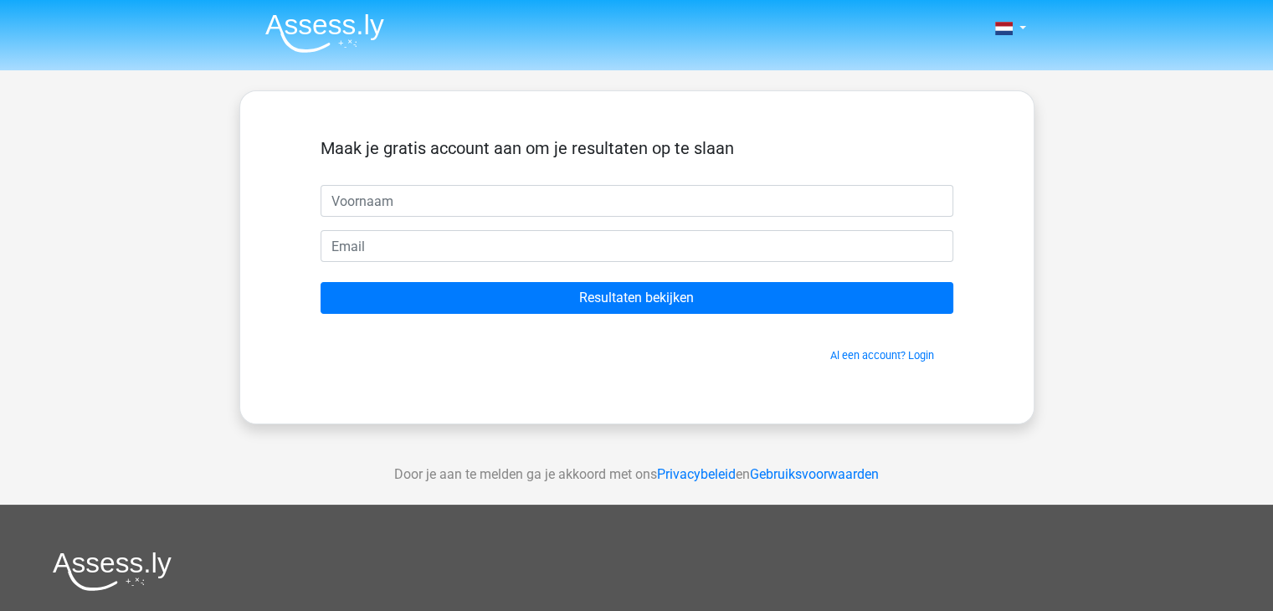
click at [573, 211] on input "text" at bounding box center [637, 201] width 633 height 32
type input "Daniëlle"
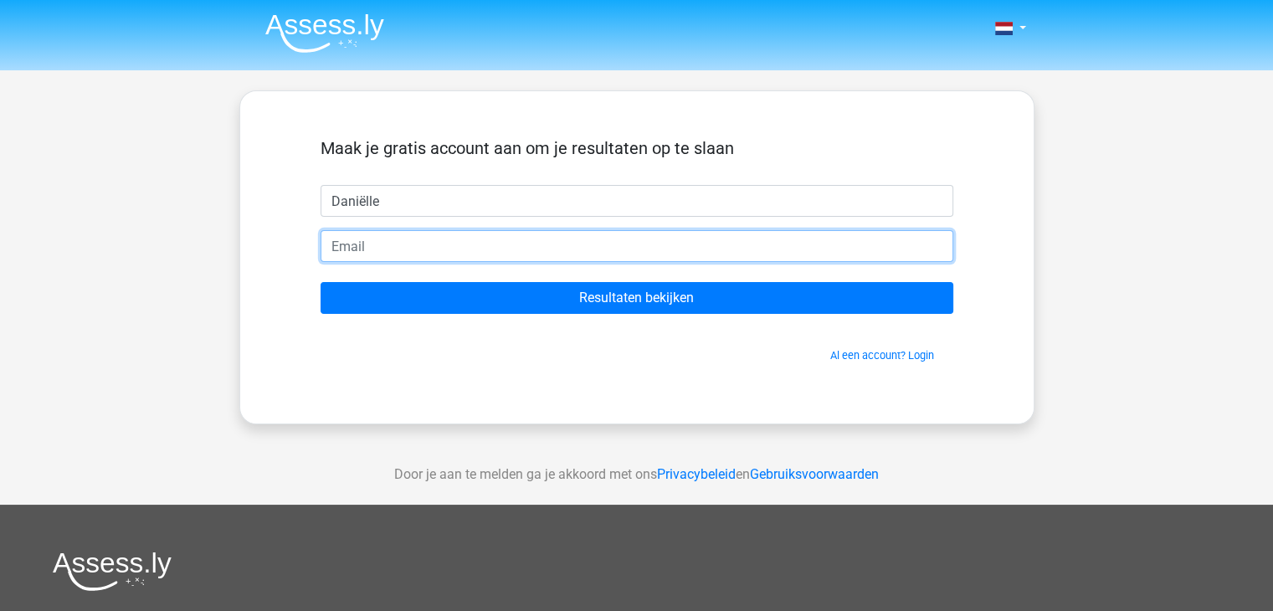
click at [450, 249] on input "email" at bounding box center [637, 246] width 633 height 32
type input "[PERSON_NAME][EMAIL_ADDRESS][DOMAIN_NAME]"
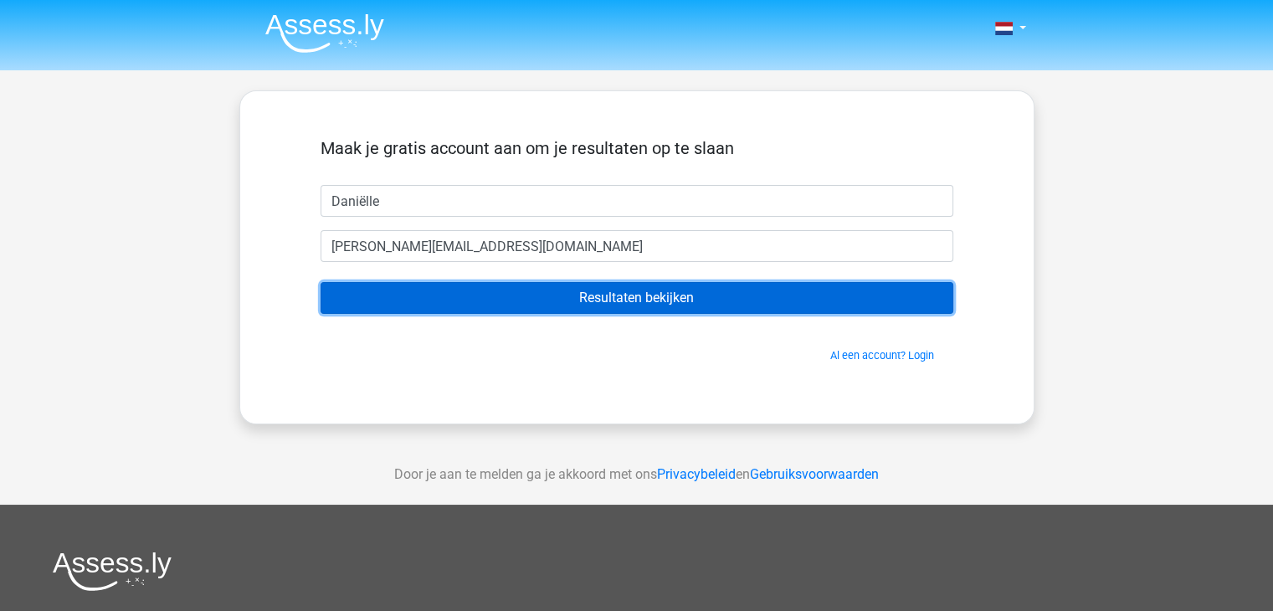
click at [673, 289] on input "Resultaten bekijken" at bounding box center [637, 298] width 633 height 32
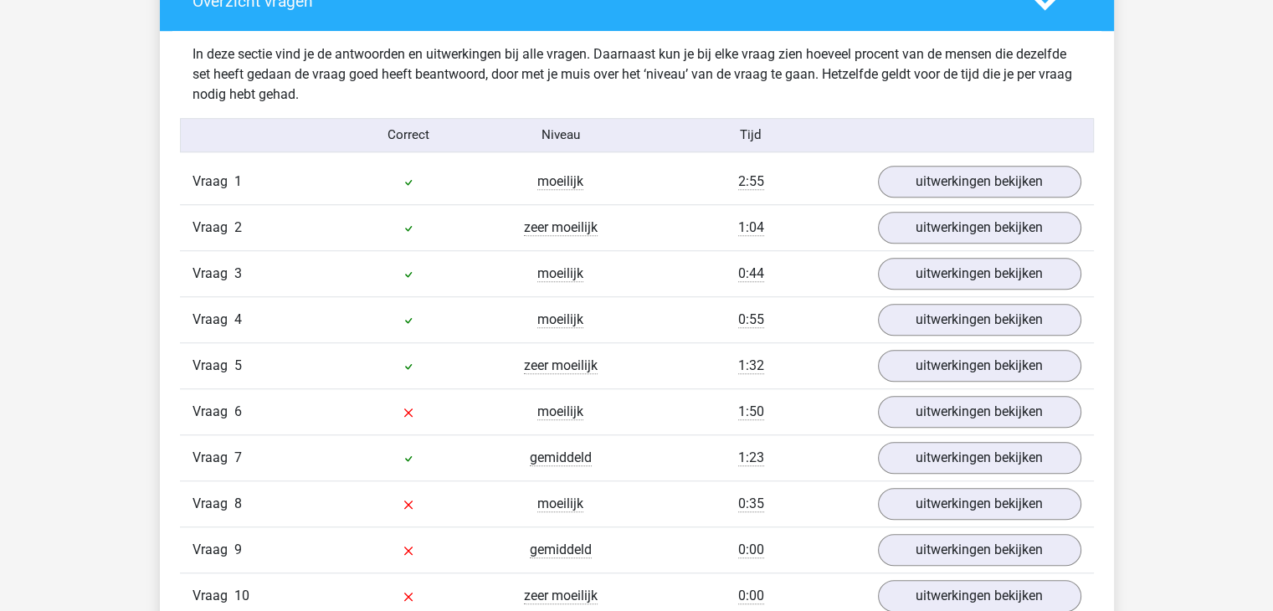
scroll to position [1339, 0]
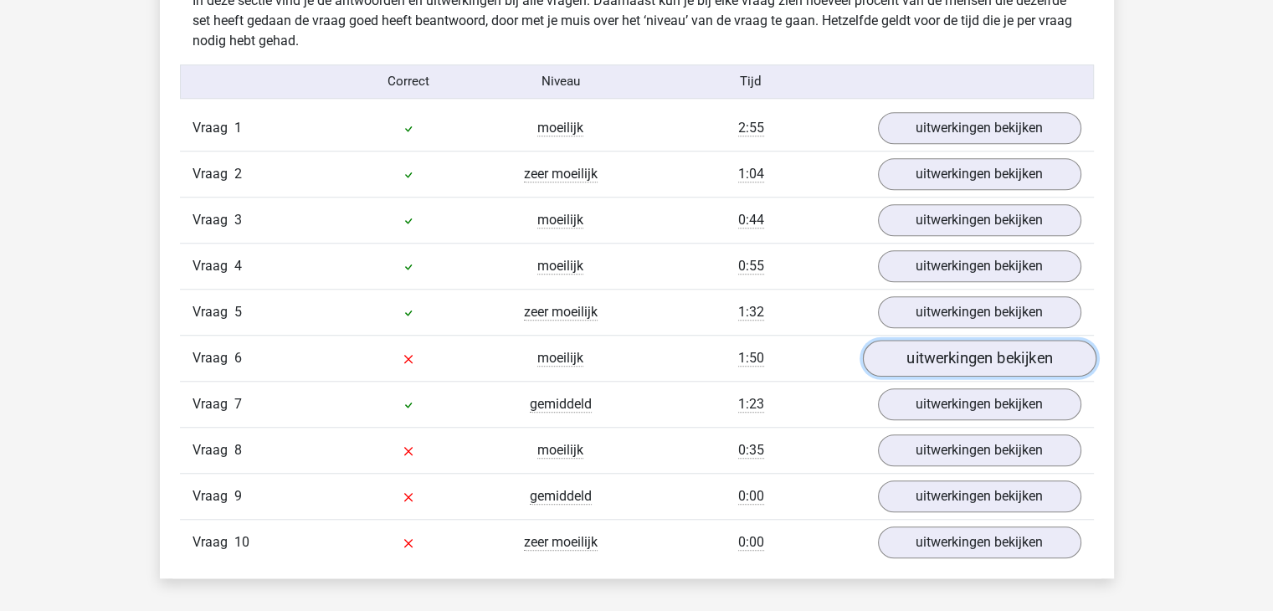
click at [1005, 359] on link "uitwerkingen bekijken" at bounding box center [979, 358] width 234 height 37
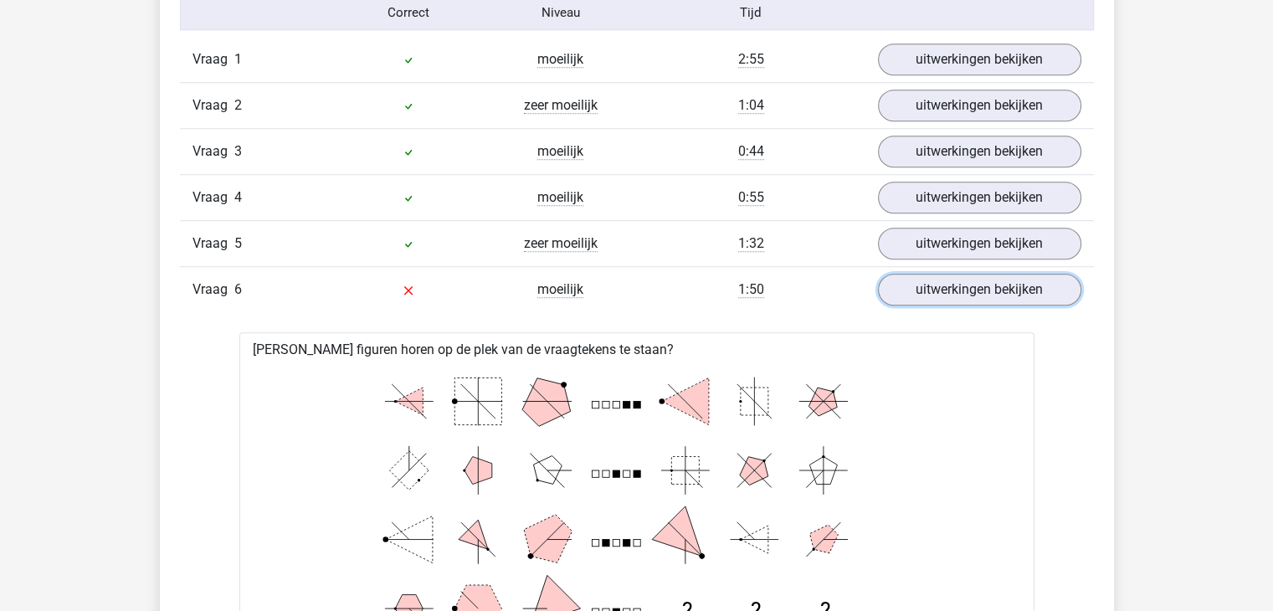
scroll to position [1004, 0]
